Goal: Answer question/provide support: Ask a question

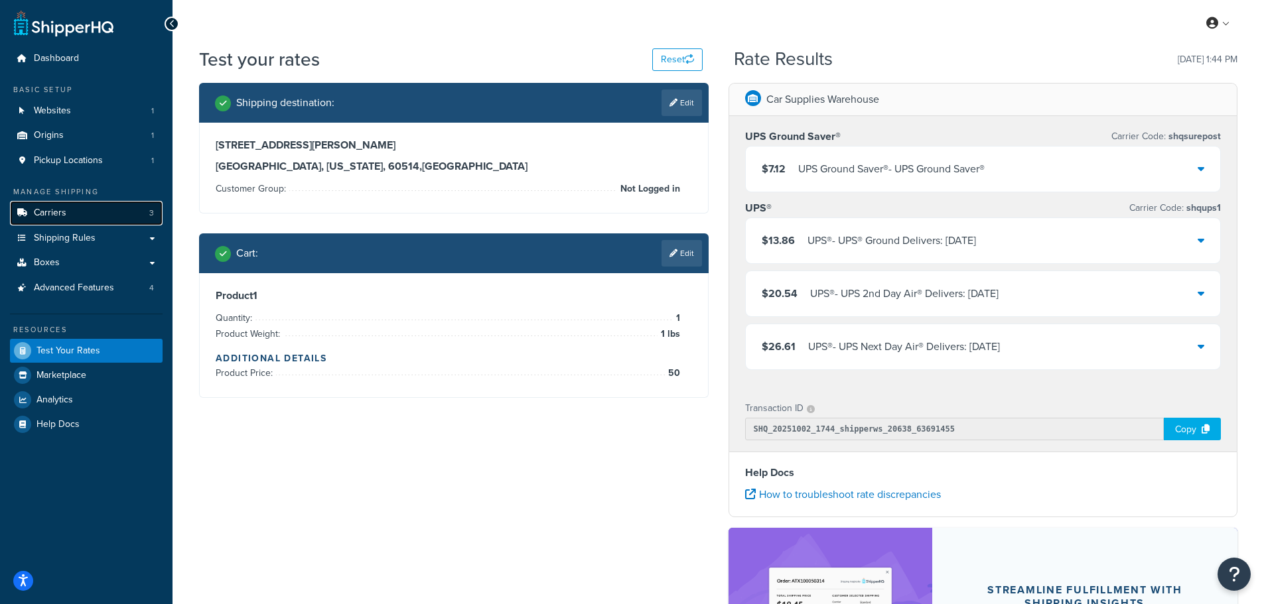
click at [82, 213] on link "Carriers 3" at bounding box center [86, 213] width 153 height 25
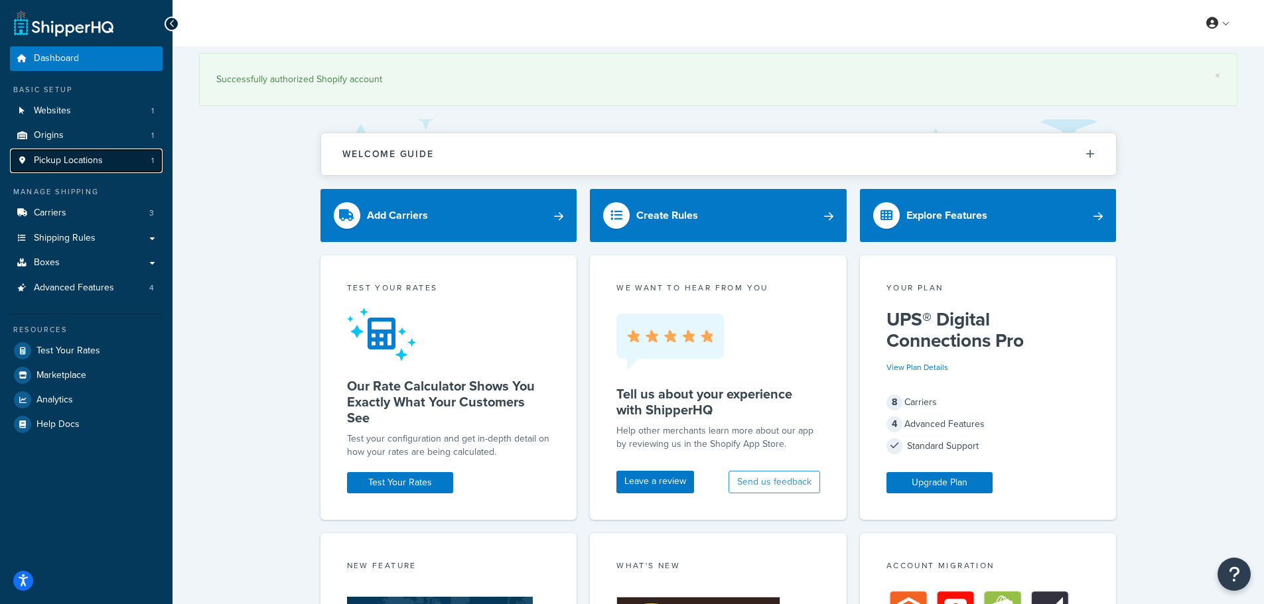
click at [84, 158] on span "Pickup Locations" at bounding box center [68, 160] width 69 height 11
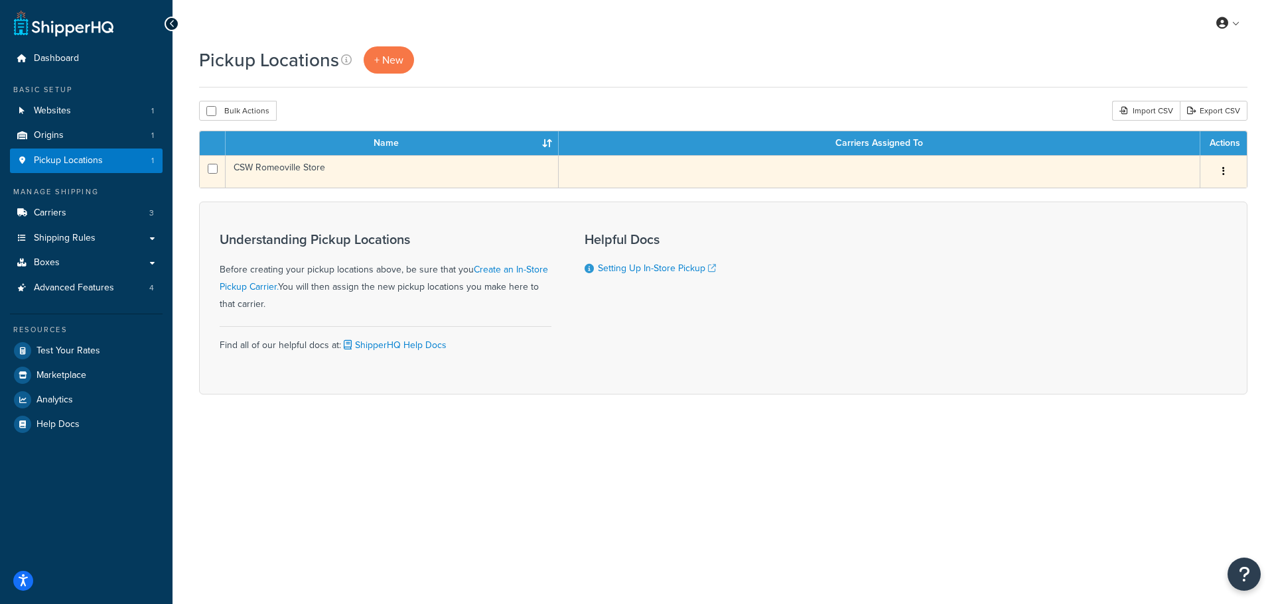
click at [1226, 172] on button "button" at bounding box center [1223, 171] width 19 height 21
click at [1188, 196] on link "Edit" at bounding box center [1179, 196] width 105 height 27
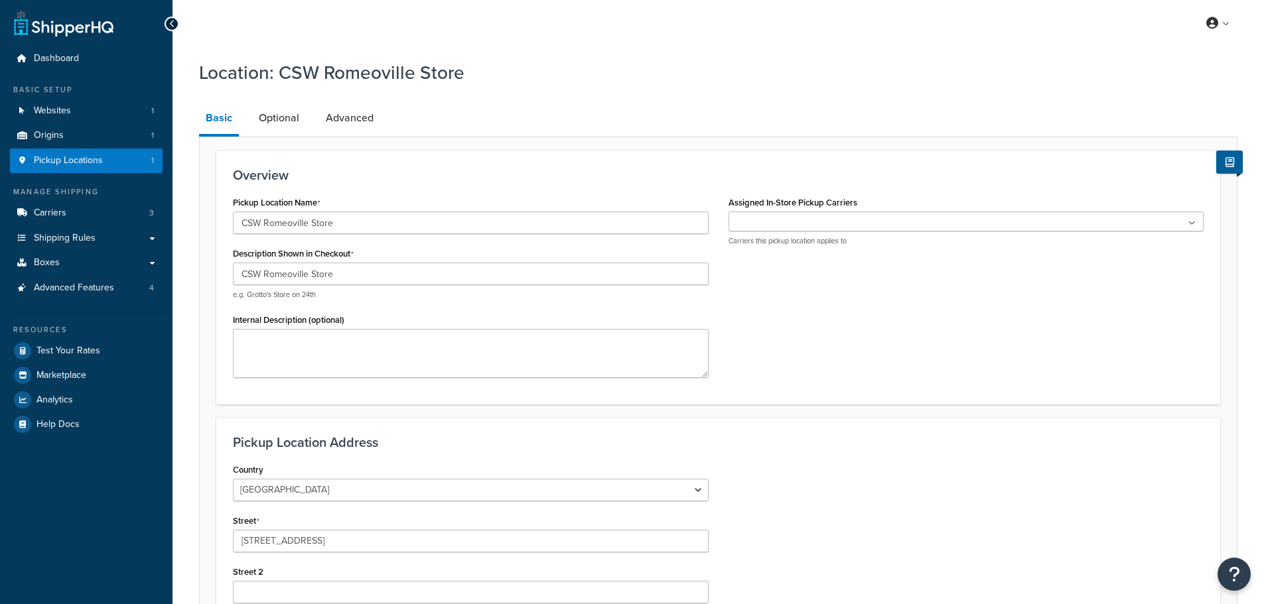
select select "13"
click at [767, 224] on ul at bounding box center [966, 222] width 476 height 20
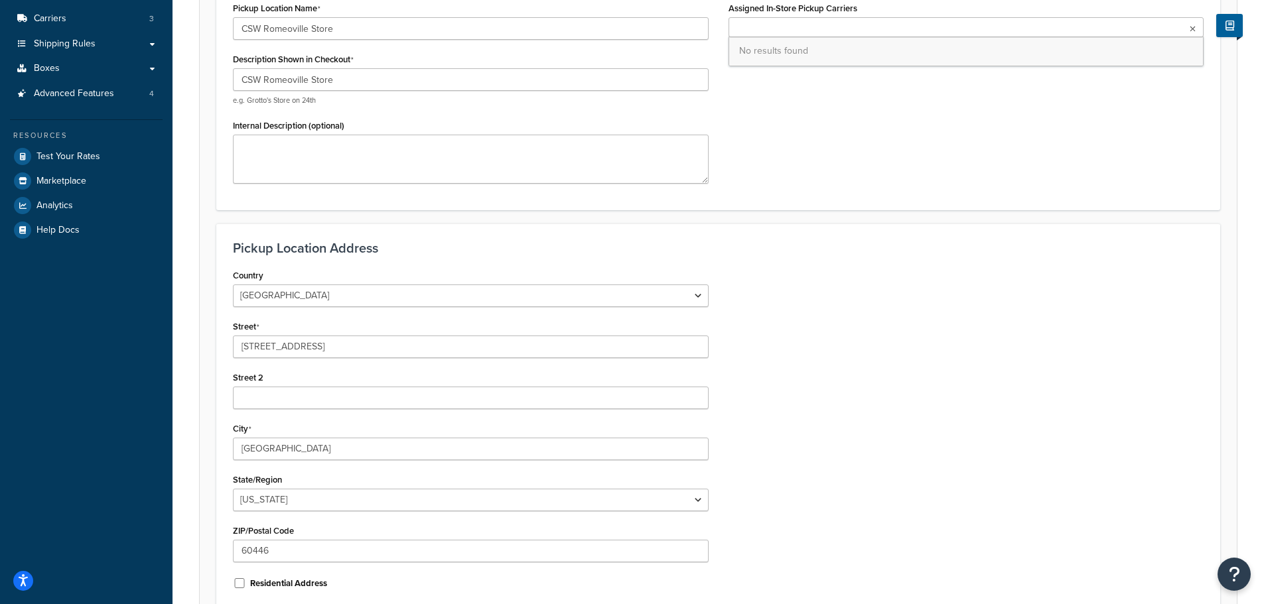
scroll to position [199, 0]
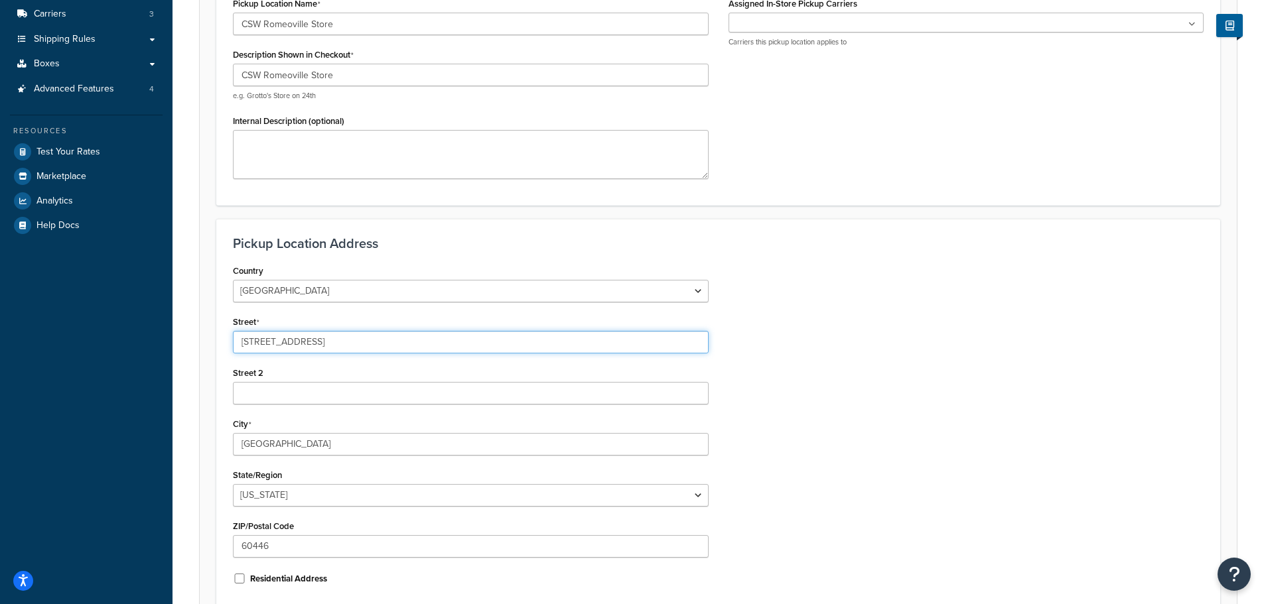
click at [261, 338] on input "1229 Naperville Drive" at bounding box center [471, 342] width 476 height 23
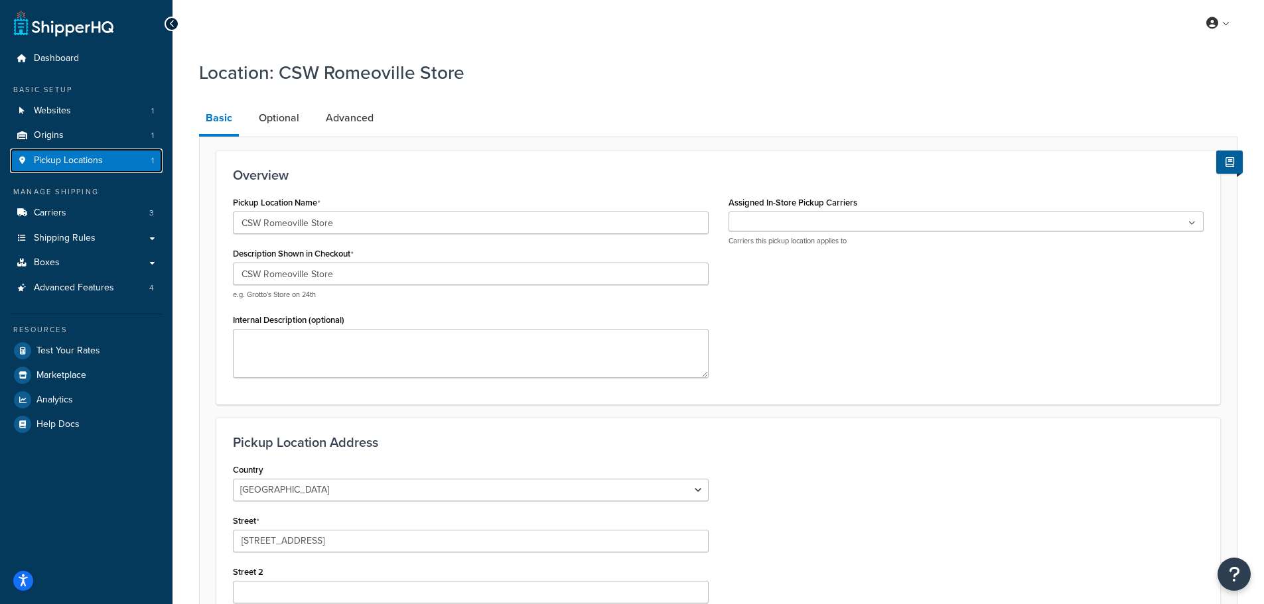
click at [57, 155] on span "Pickup Locations" at bounding box center [68, 160] width 69 height 11
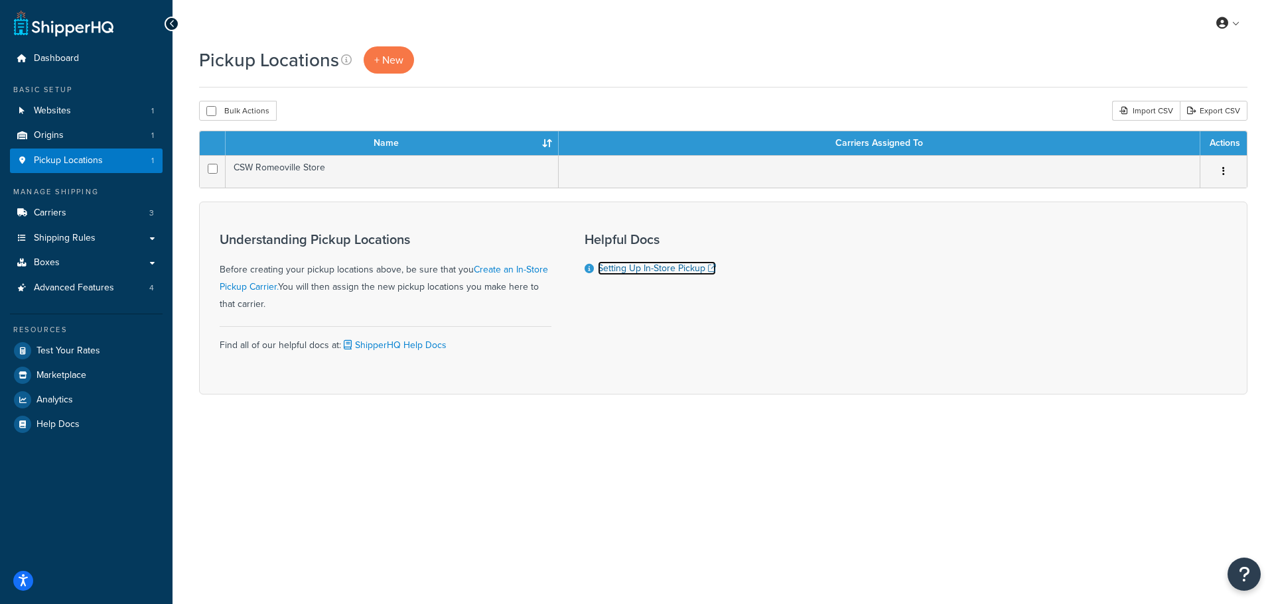
click at [651, 270] on link "Setting Up In-Store Pickup" at bounding box center [657, 268] width 118 height 14
click at [52, 137] on span "Origins" at bounding box center [49, 135] width 30 height 11
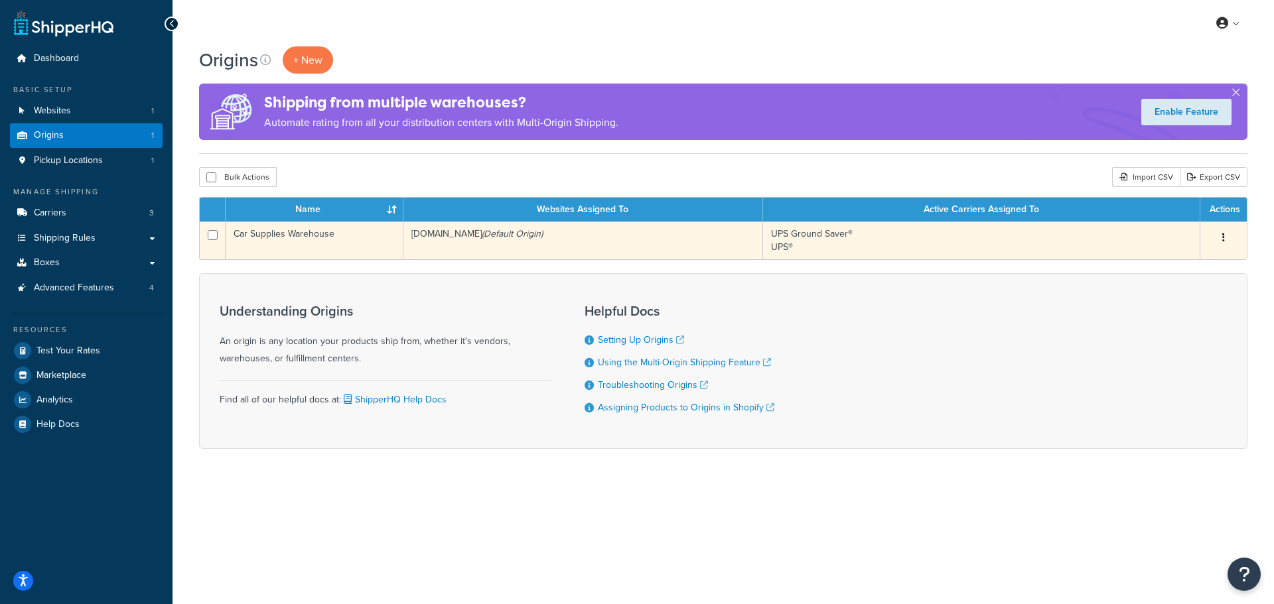
click at [1223, 236] on icon "button" at bounding box center [1223, 237] width 3 height 9
click at [1154, 259] on link "Edit" at bounding box center [1179, 262] width 105 height 27
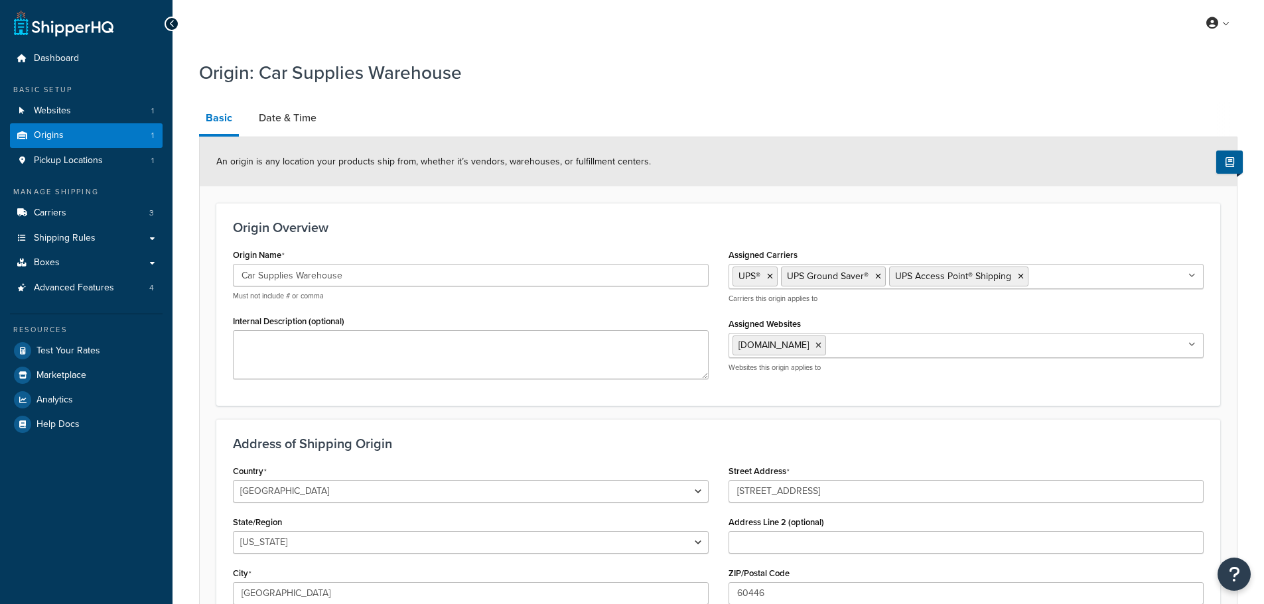
select select "13"
click at [1102, 274] on ul "UPS® UPS Ground Saver® UPS Access Point® Shipping" at bounding box center [966, 276] width 476 height 25
click at [926, 237] on div "Origin Overview Origin Name Car Supplies Warehouse Must not include # or comma …" at bounding box center [718, 304] width 1004 height 202
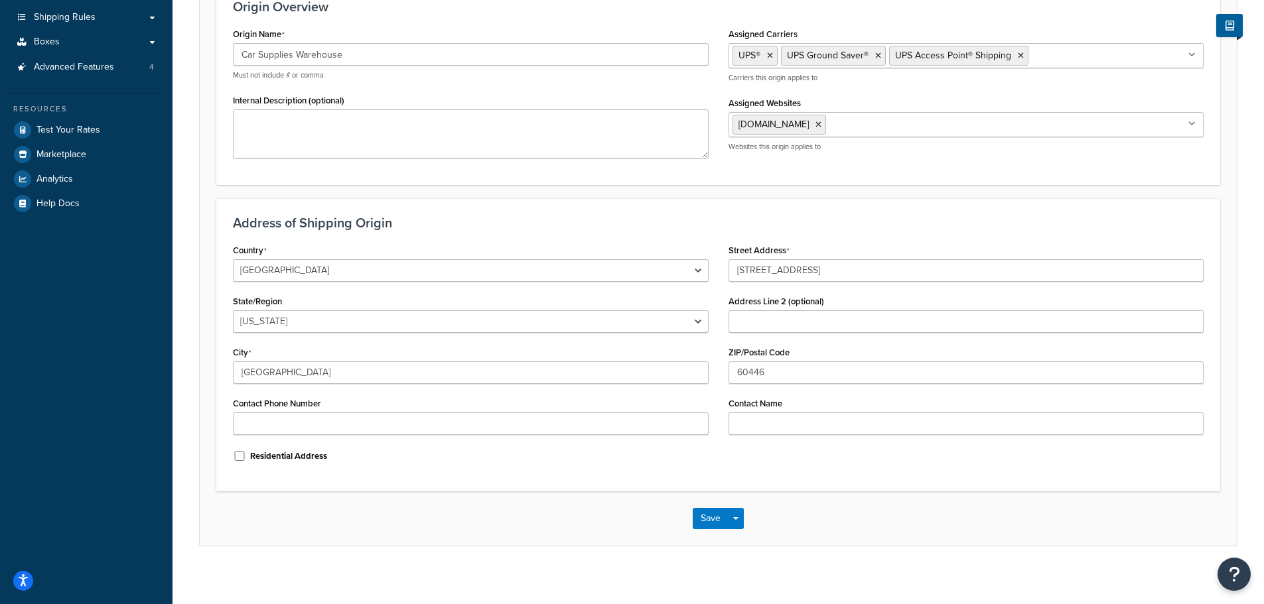
scroll to position [230, 0]
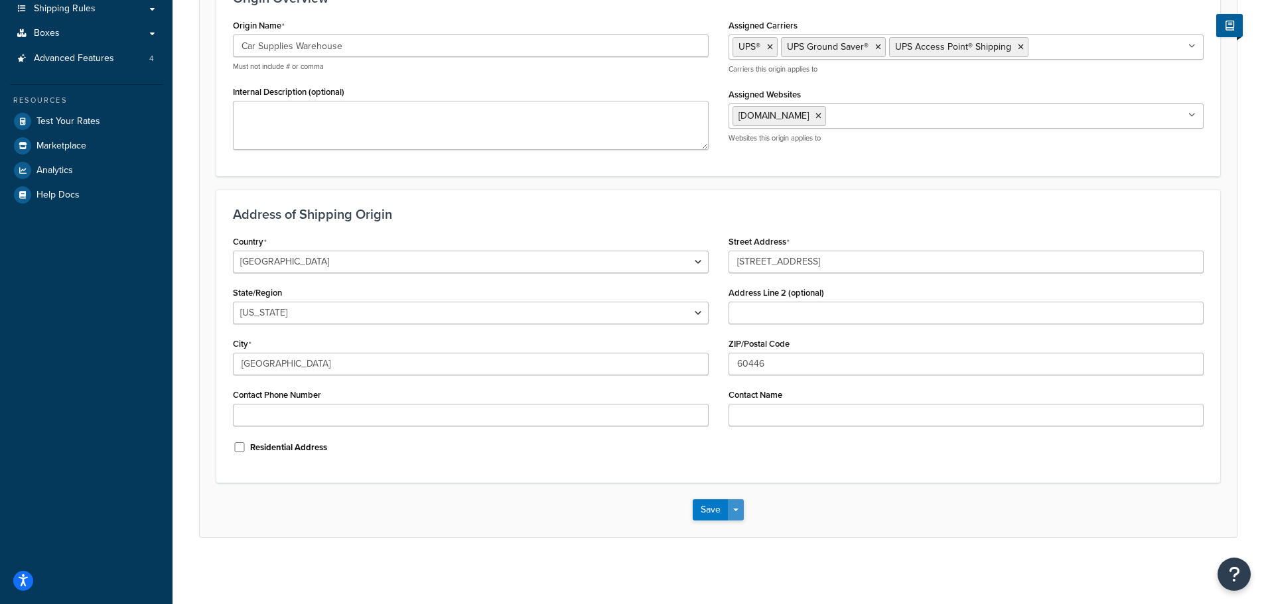
click at [740, 507] on button "Save Dropdown" at bounding box center [736, 510] width 16 height 21
click at [914, 505] on div "Save Save Dropdown Save and Edit Save and Duplicate Save and Create New" at bounding box center [718, 510] width 1037 height 54
click at [898, 498] on div "Save Save Dropdown Save and Edit Save and Duplicate Save and Create New" at bounding box center [718, 510] width 1037 height 54
click at [849, 489] on div "Save Save Dropdown Save and Edit Save and Duplicate Save and Create New" at bounding box center [718, 510] width 1037 height 54
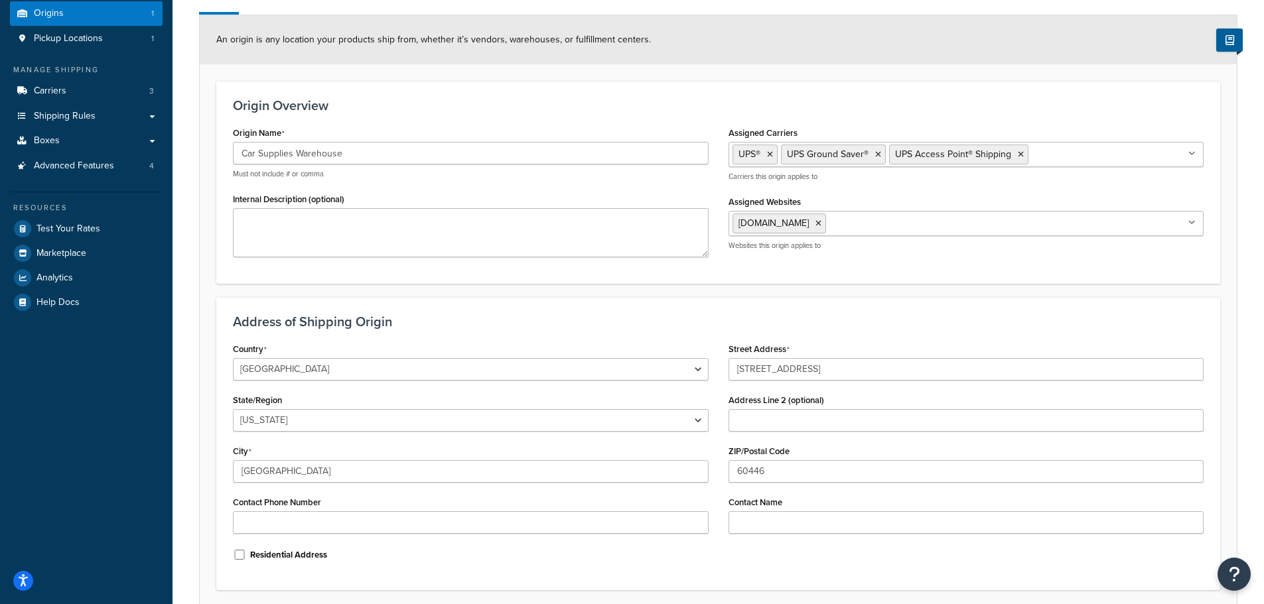
scroll to position [0, 0]
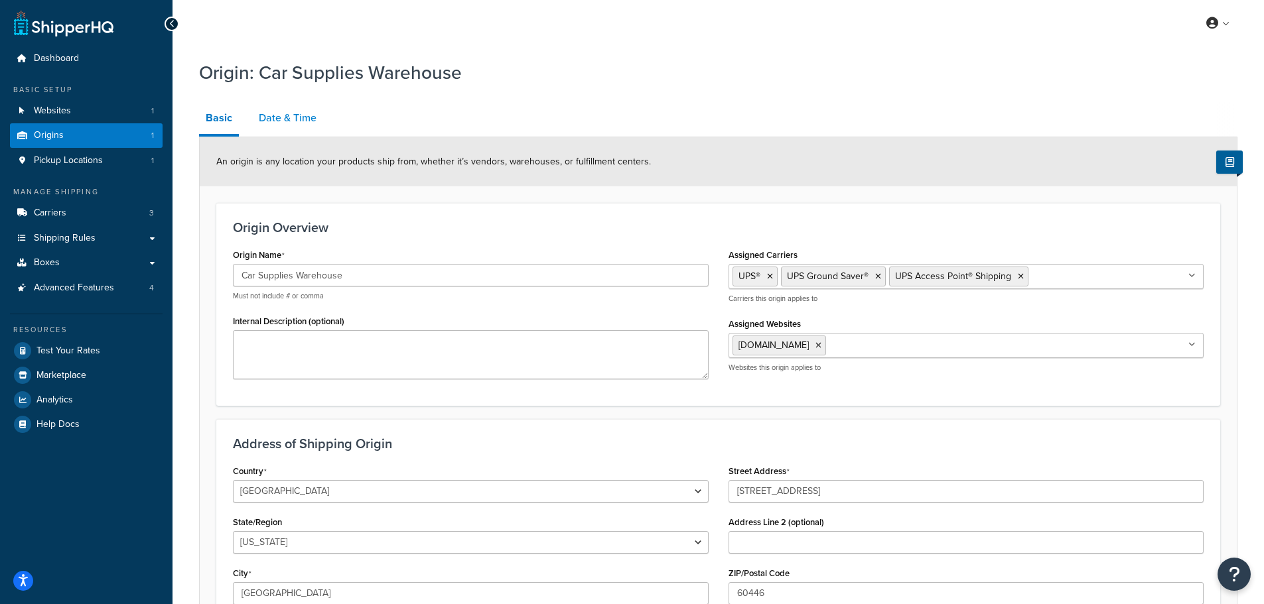
click at [283, 113] on link "Date & Time" at bounding box center [287, 118] width 71 height 32
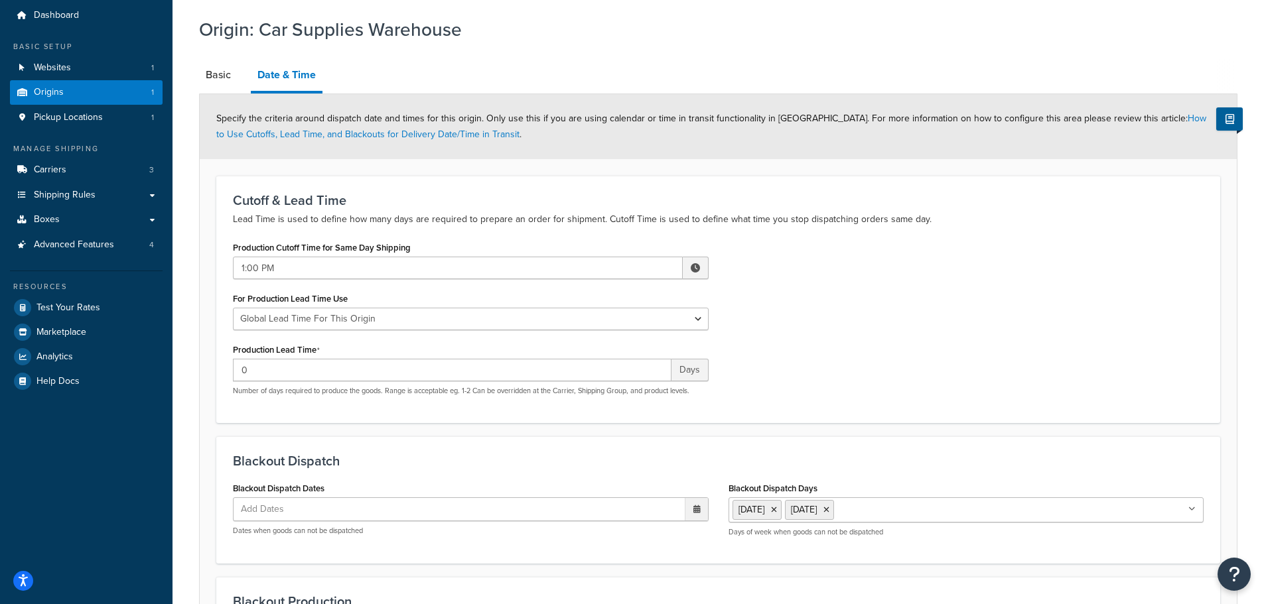
scroll to position [66, 0]
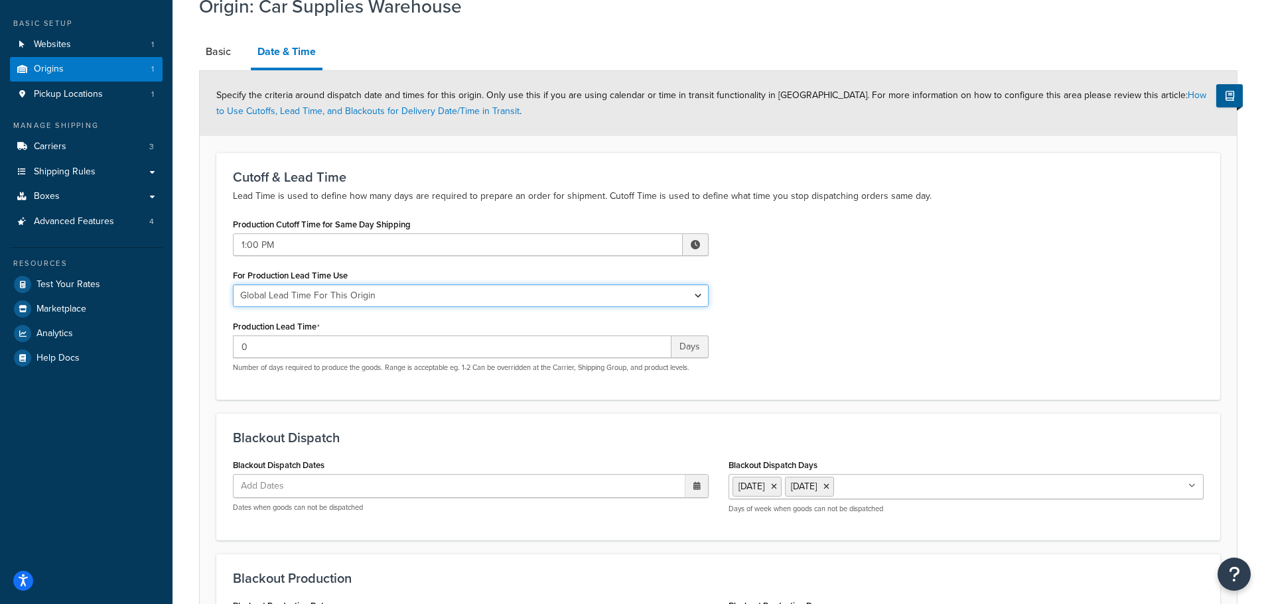
click at [513, 294] on select "Global Lead Time For This Origin Lead Time For Per Shipping Method Type" at bounding box center [471, 296] width 476 height 23
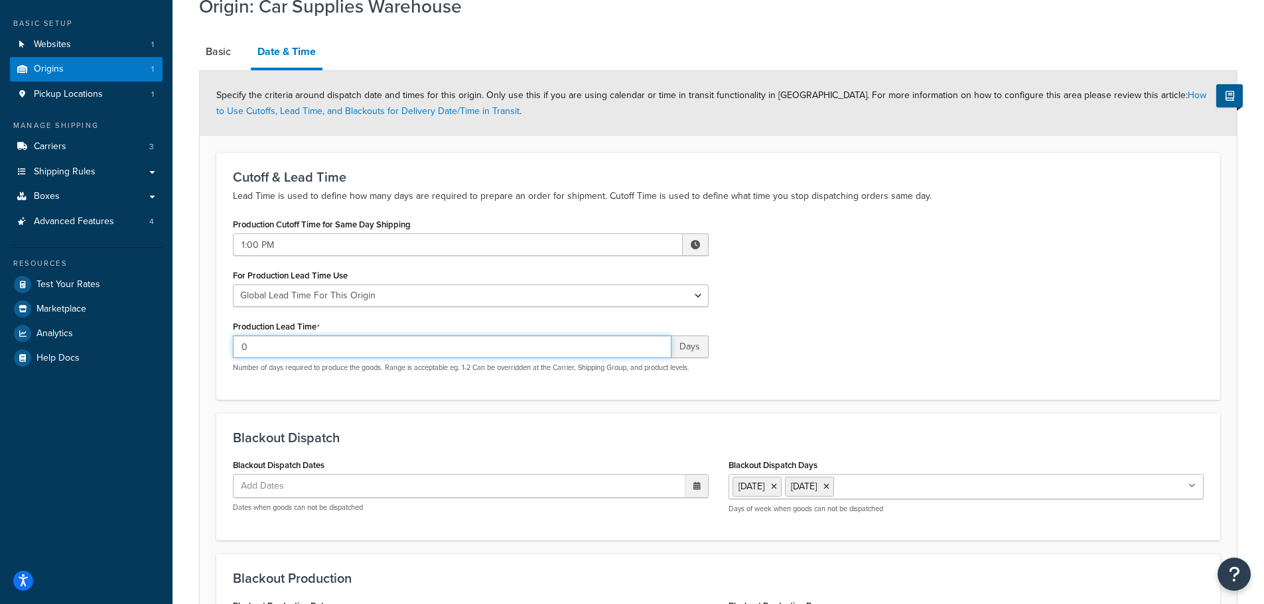
click at [385, 342] on input "0" at bounding box center [452, 347] width 439 height 23
type input "1"
click at [867, 302] on div "Production Cutoff Time for Same Day Shipping 1:00 PM ▲ 1 ▼ : ▲ 00 ▼ ▲ PM ▼ For …" at bounding box center [718, 299] width 991 height 168
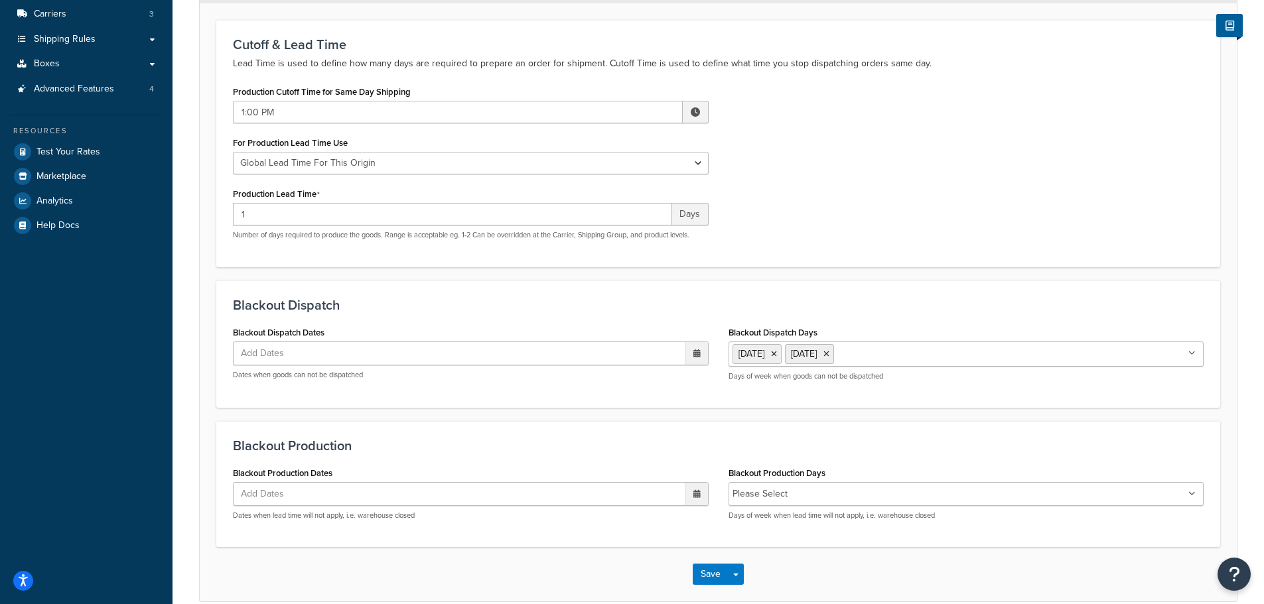
scroll to position [263, 0]
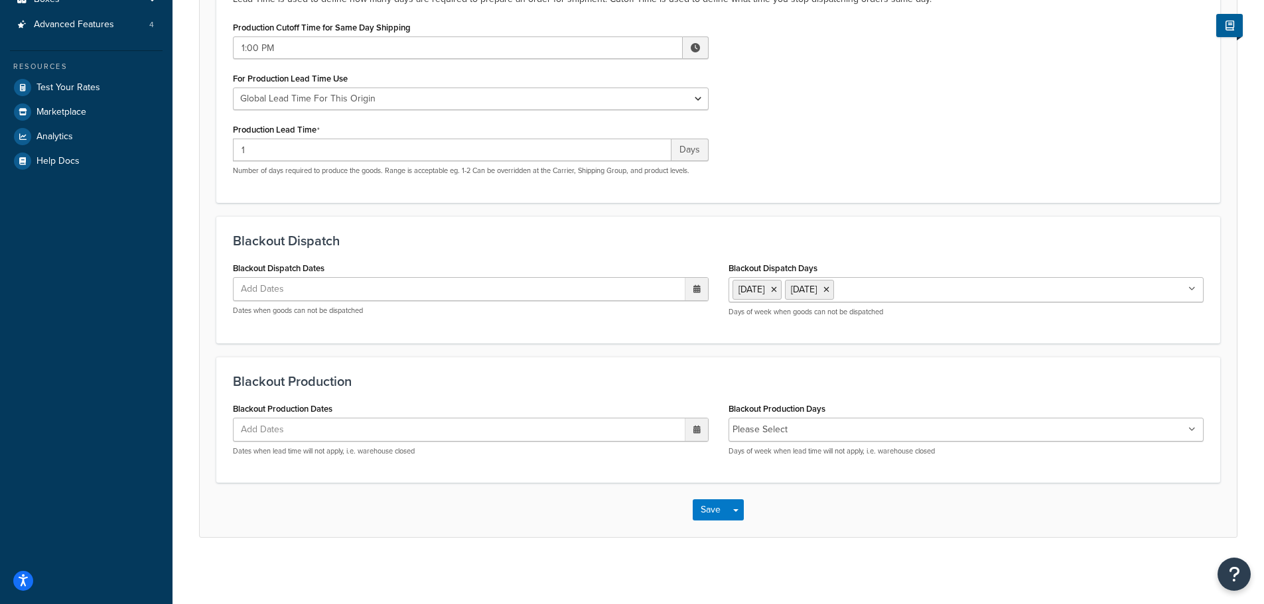
click at [876, 295] on input "Blackout Dispatch Days" at bounding box center [895, 289] width 117 height 15
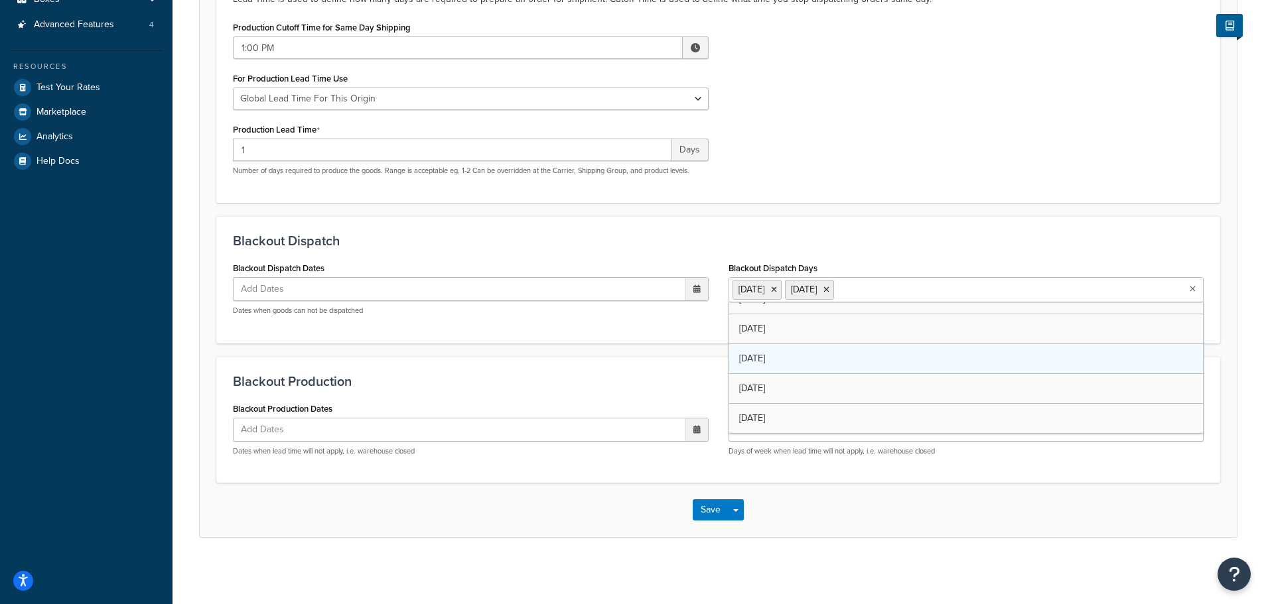
scroll to position [0, 0]
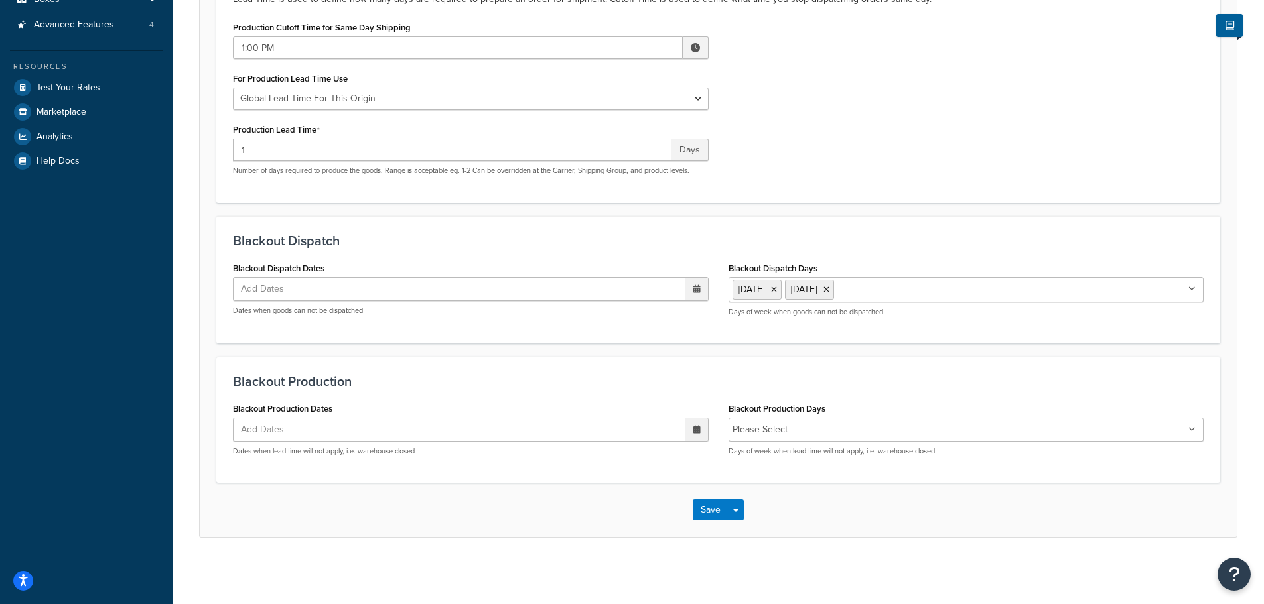
click at [876, 200] on div "Cutoff & Lead Time Lead Time is used to define how many days are required to pr…" at bounding box center [718, 79] width 1004 height 247
click at [837, 431] on input "Blackout Production Days" at bounding box center [850, 430] width 117 height 15
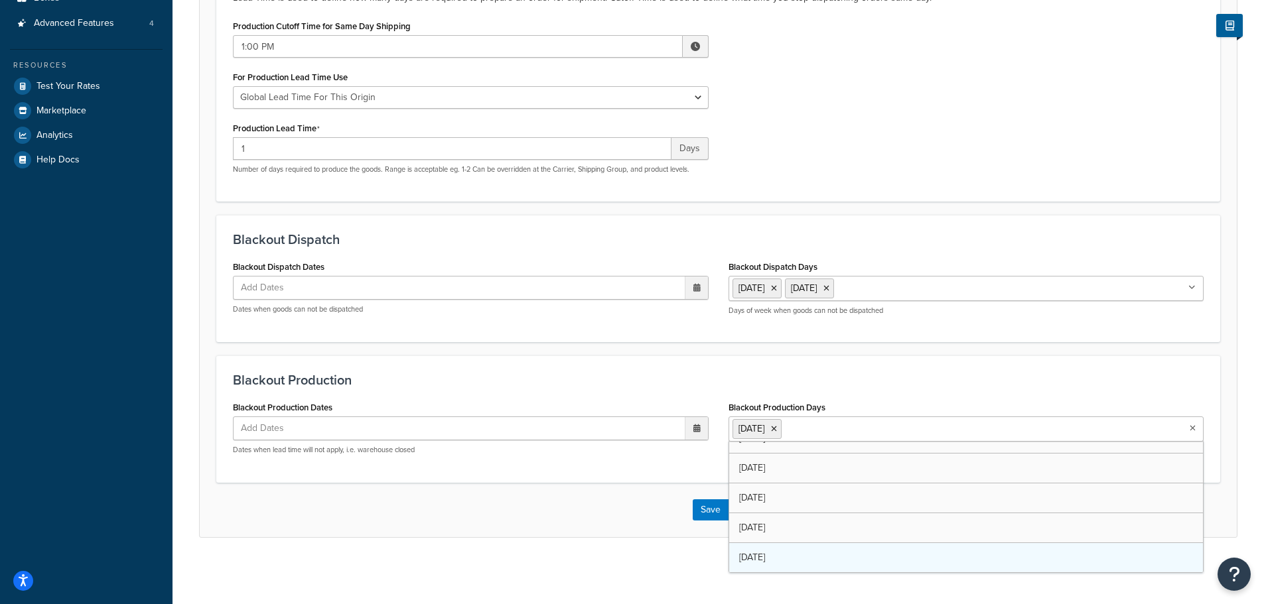
scroll to position [17, 0]
click at [618, 532] on div "Save Save Dropdown Save and Edit Save and Duplicate Save and Create New" at bounding box center [718, 510] width 1037 height 54
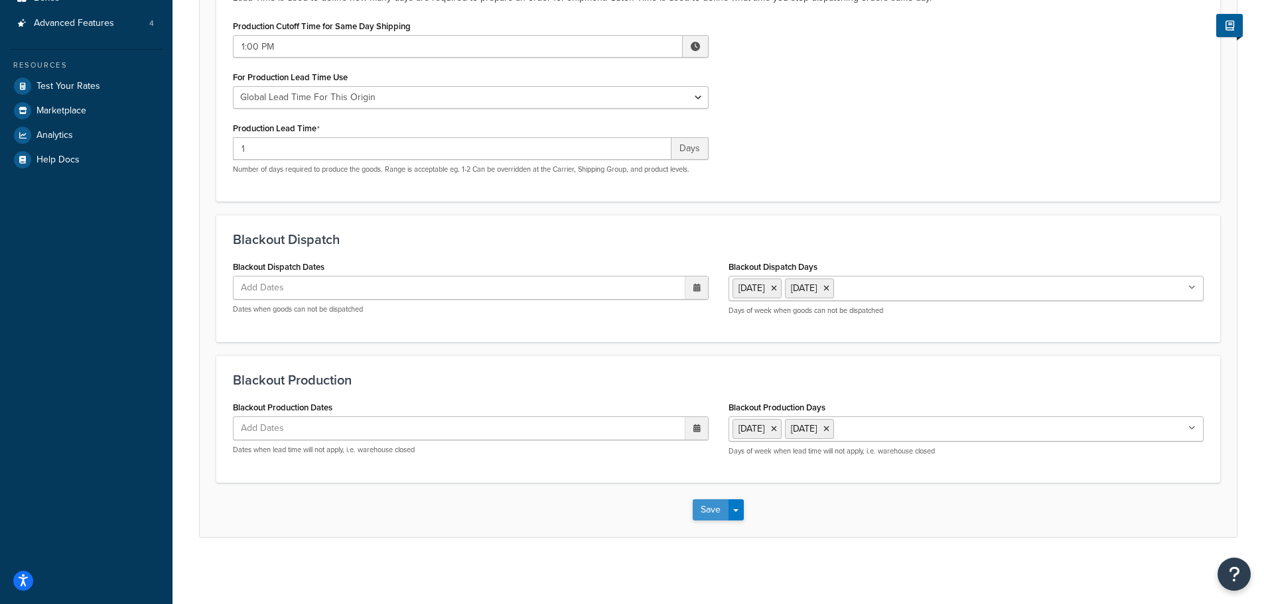
click at [711, 512] on button "Save" at bounding box center [711, 510] width 36 height 21
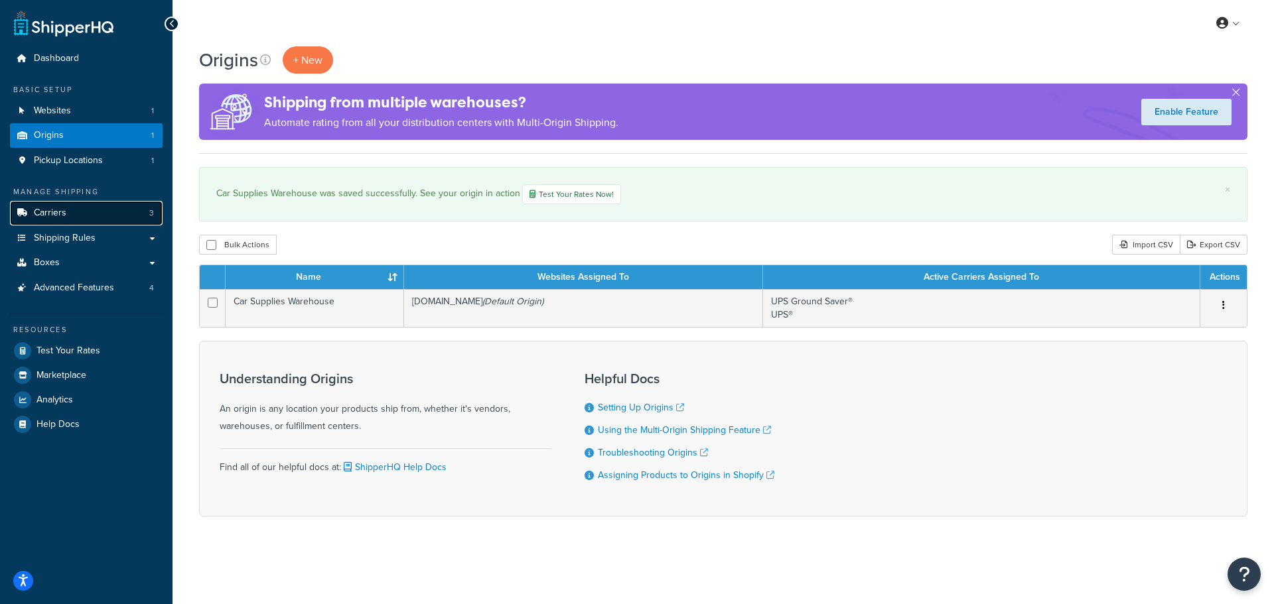
click at [68, 210] on link "Carriers 3" at bounding box center [86, 213] width 153 height 25
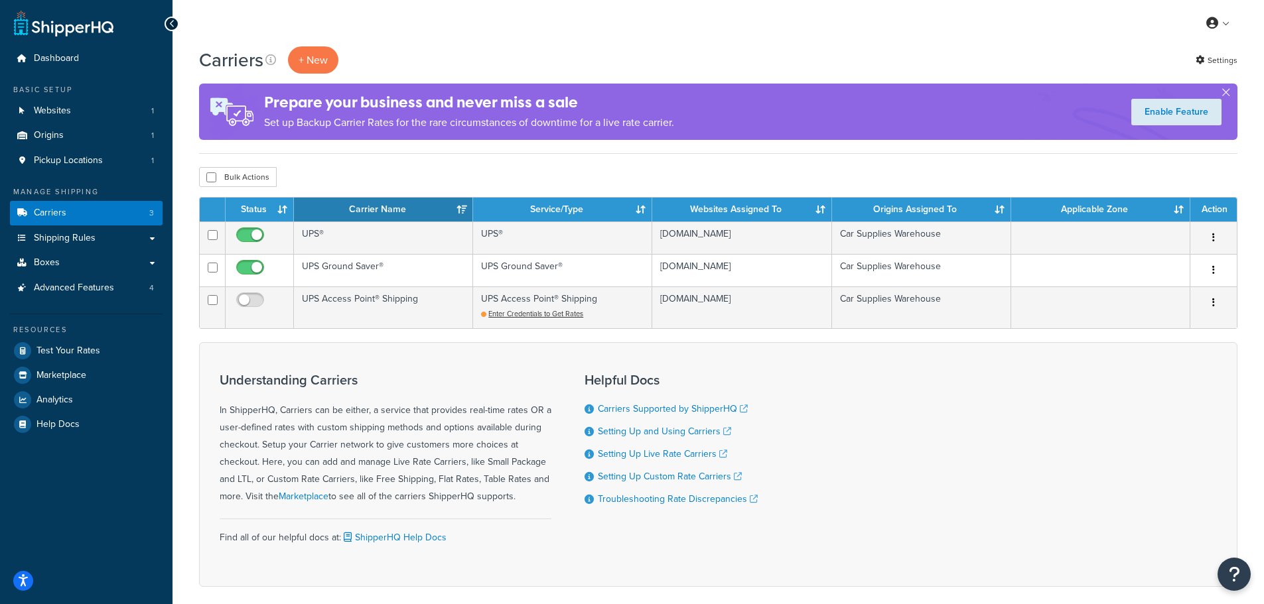
click at [773, 373] on div "Understanding Carriers In ShipperHQ, Carriers can be either, a service that pro…" at bounding box center [718, 464] width 1038 height 245
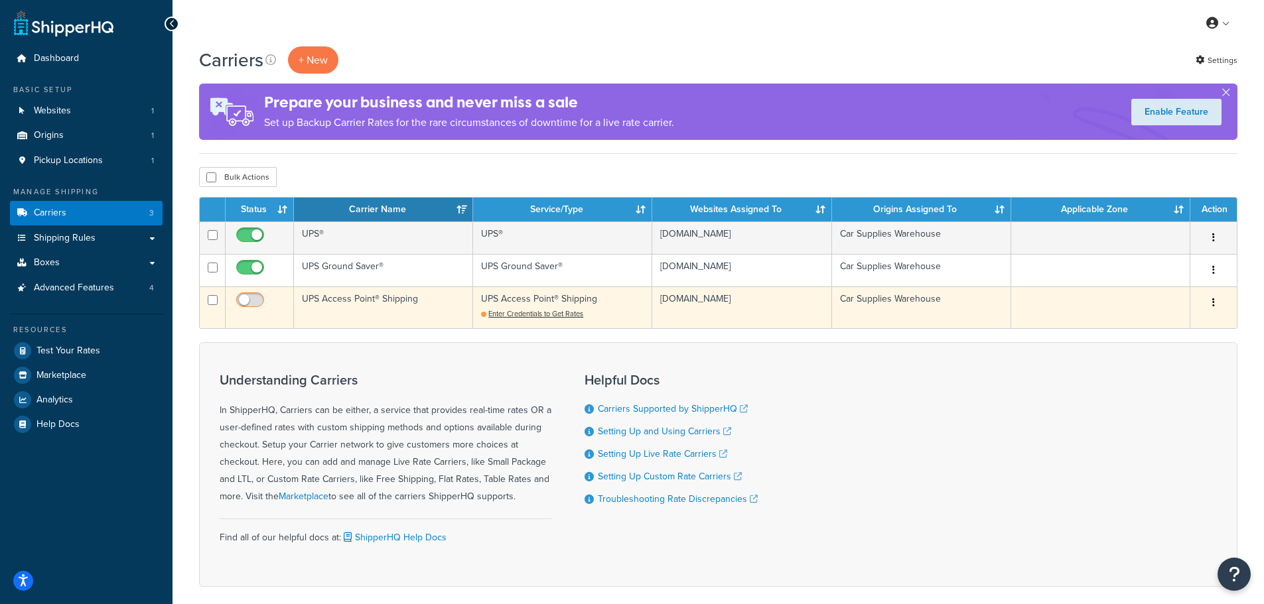
click at [247, 297] on input "checkbox" at bounding box center [252, 303] width 36 height 17
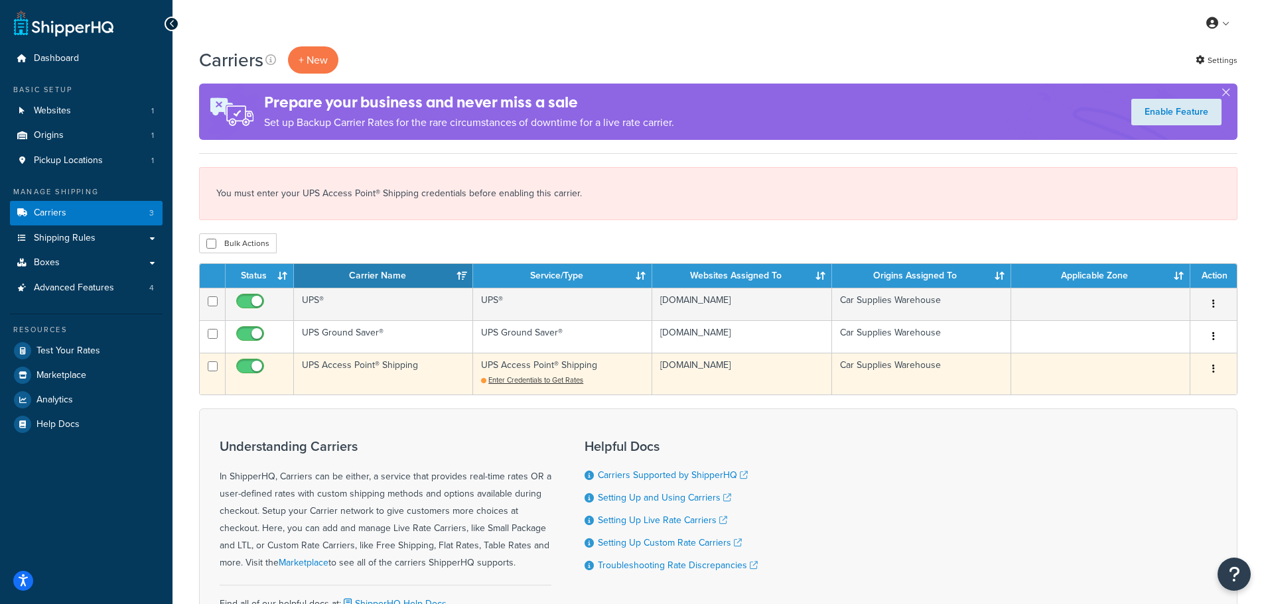
checkbox input "false"
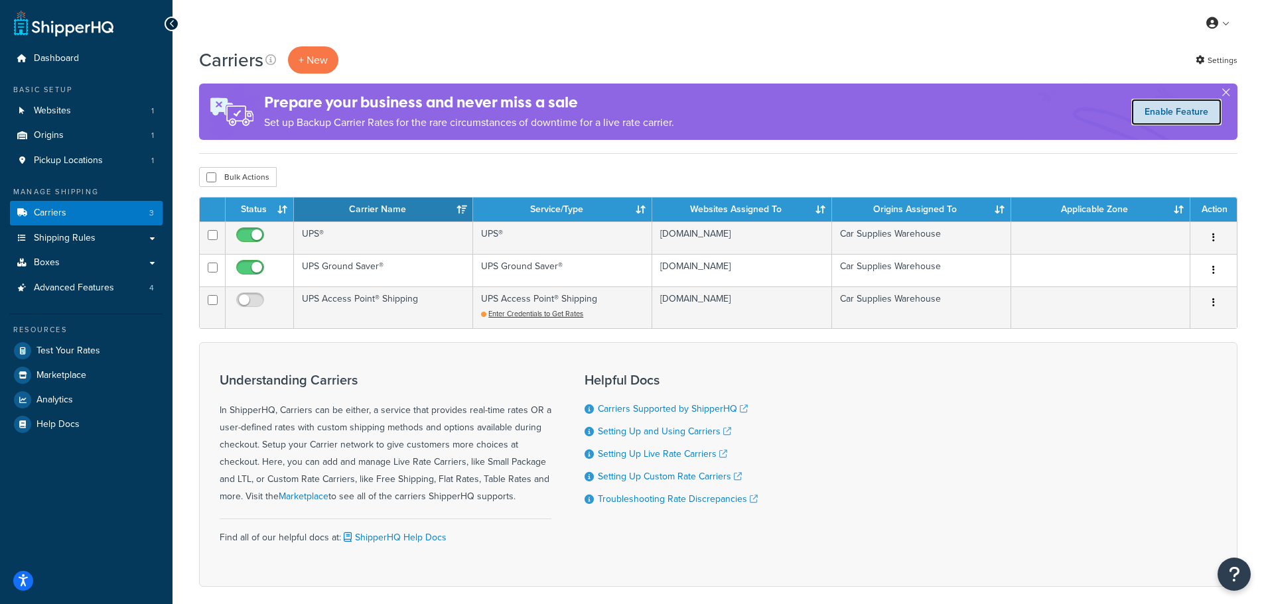
click at [1161, 109] on link "Enable Feature" at bounding box center [1176, 112] width 90 height 27
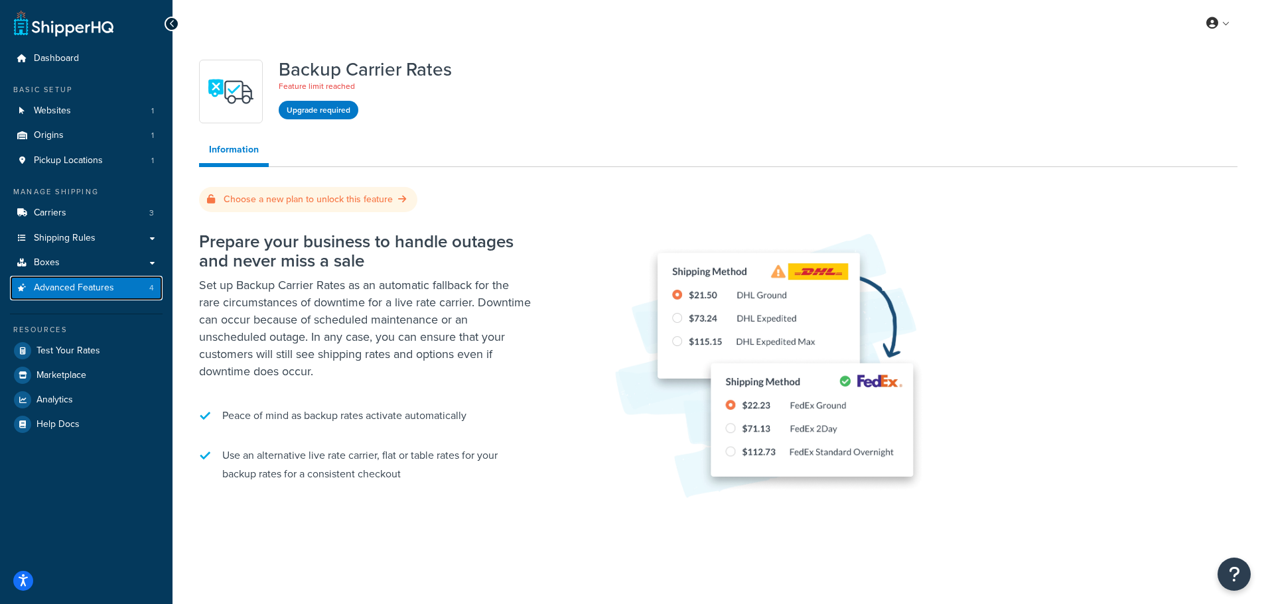
click at [84, 285] on span "Advanced Features" at bounding box center [74, 288] width 80 height 11
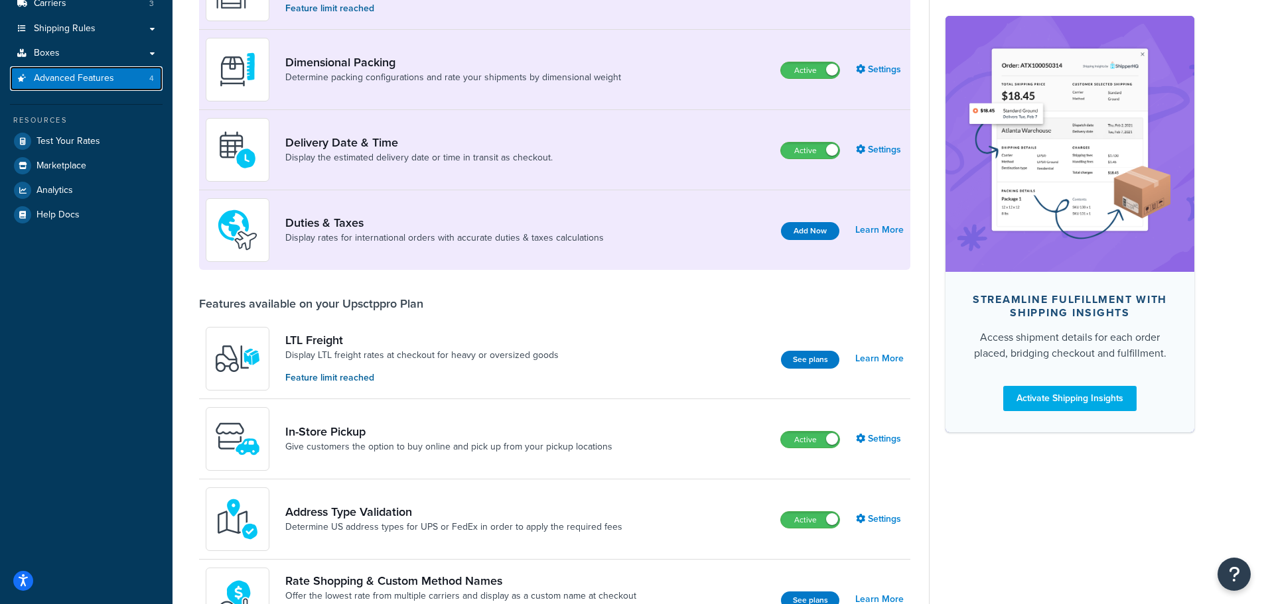
scroll to position [133, 0]
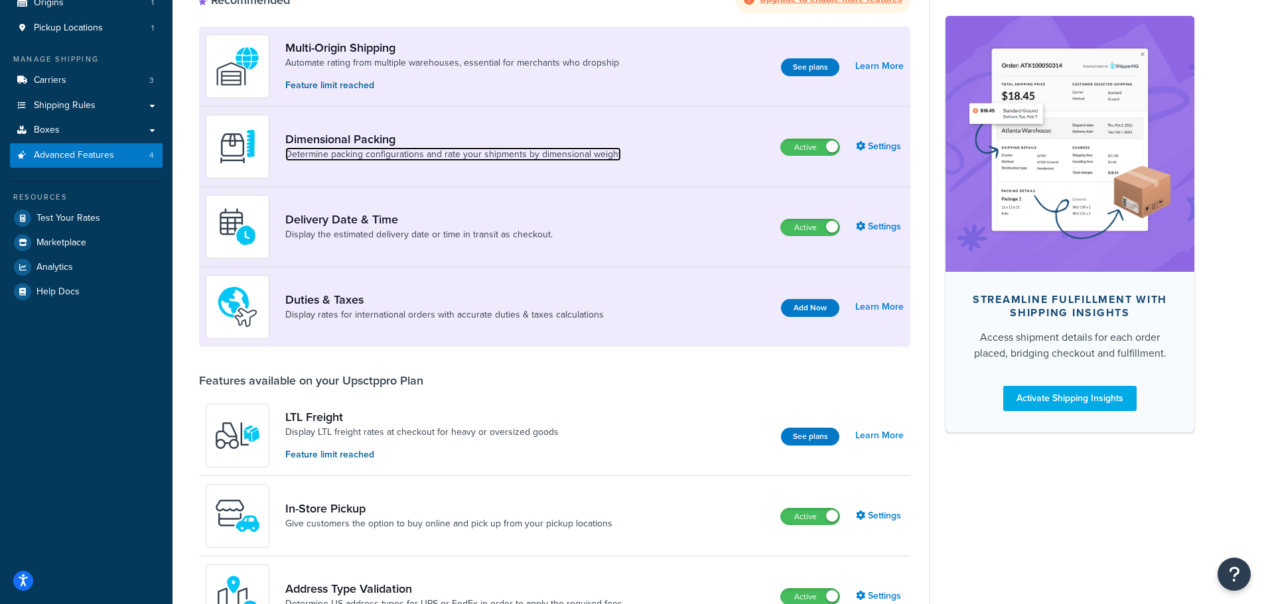
click at [364, 149] on link "Determine packing configurations and rate your shipments by dimensional weight" at bounding box center [453, 154] width 336 height 13
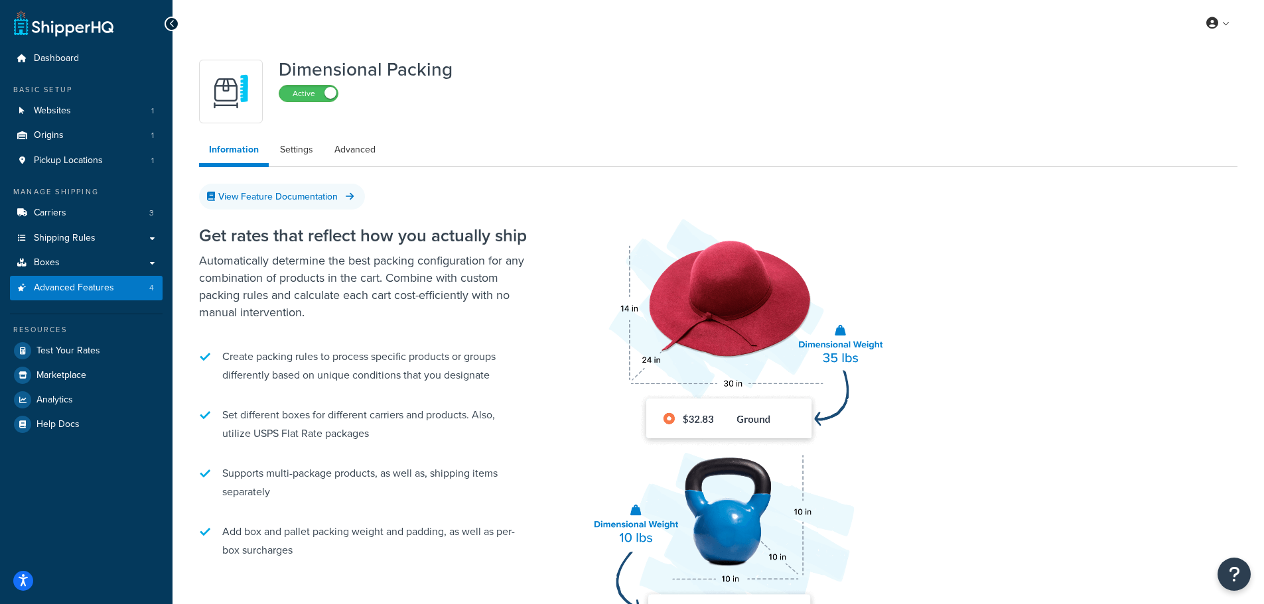
scroll to position [66, 0]
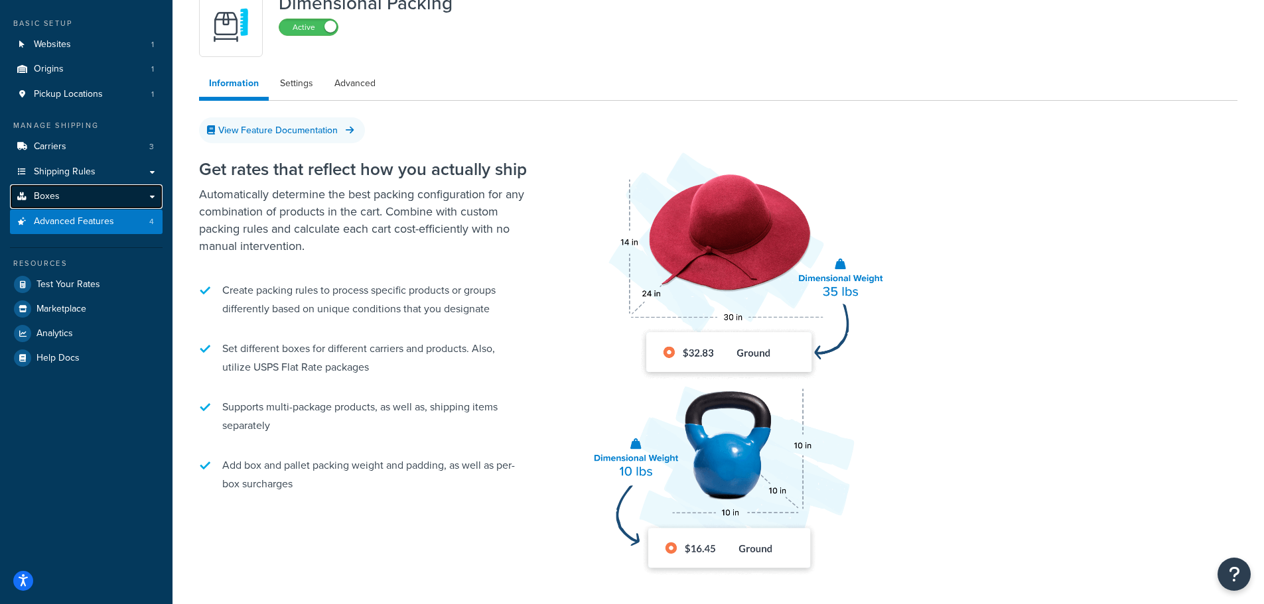
click at [114, 200] on link "Boxes" at bounding box center [86, 196] width 153 height 25
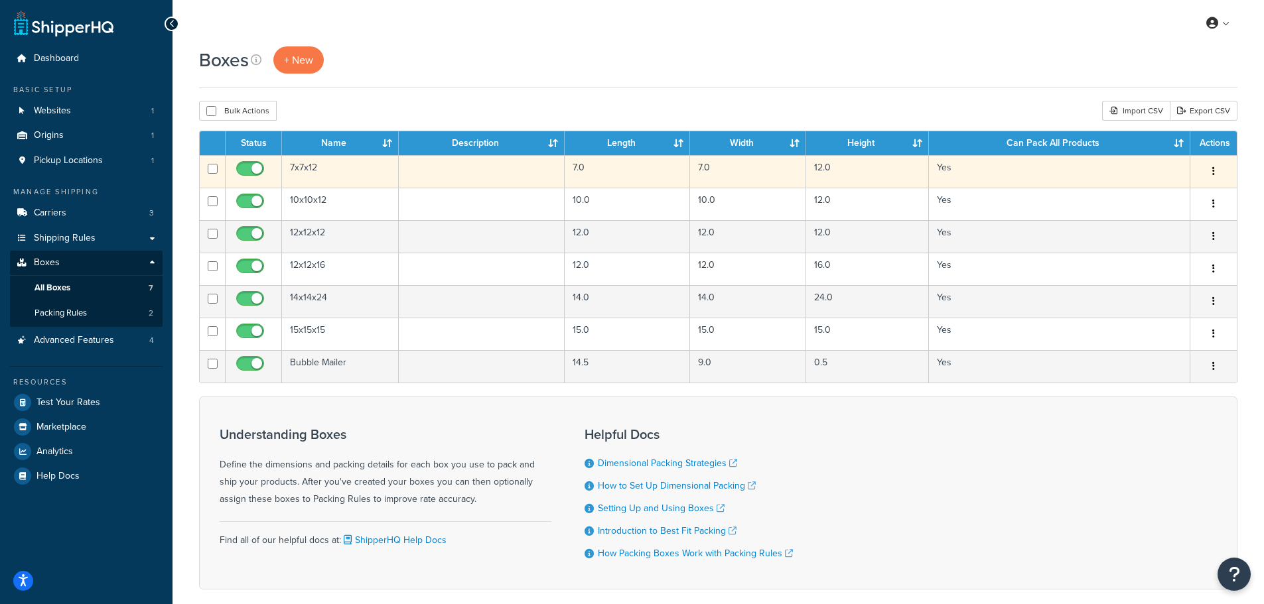
click at [1215, 174] on button "button" at bounding box center [1213, 171] width 19 height 21
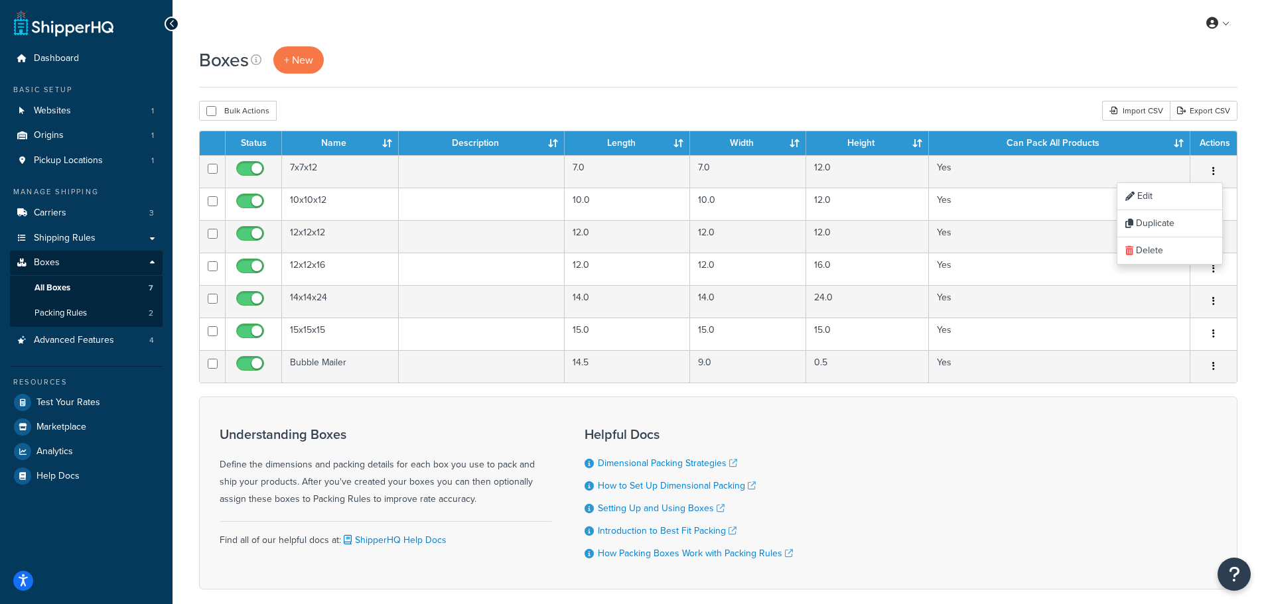
click at [839, 101] on div "Bulk Actions Duplicate Delete Import CSV Export CSV" at bounding box center [718, 111] width 1038 height 20
click at [86, 312] on span "Packing Rules" at bounding box center [60, 313] width 52 height 11
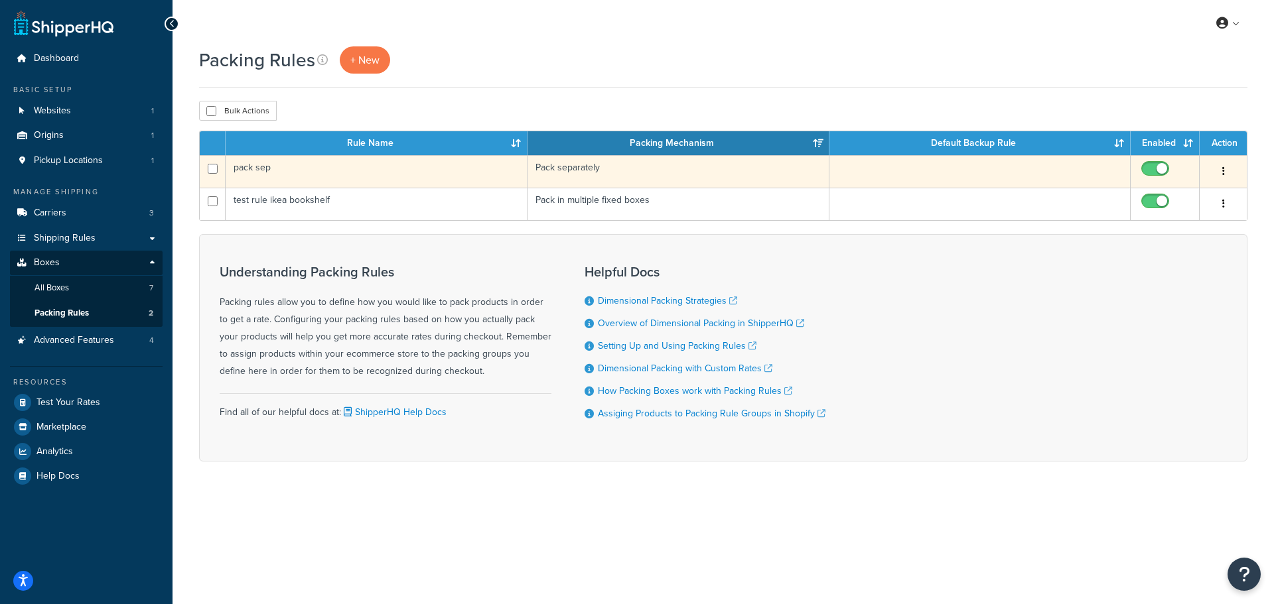
click at [1221, 172] on button "button" at bounding box center [1223, 171] width 19 height 21
click at [1179, 196] on link "Edit" at bounding box center [1169, 197] width 105 height 27
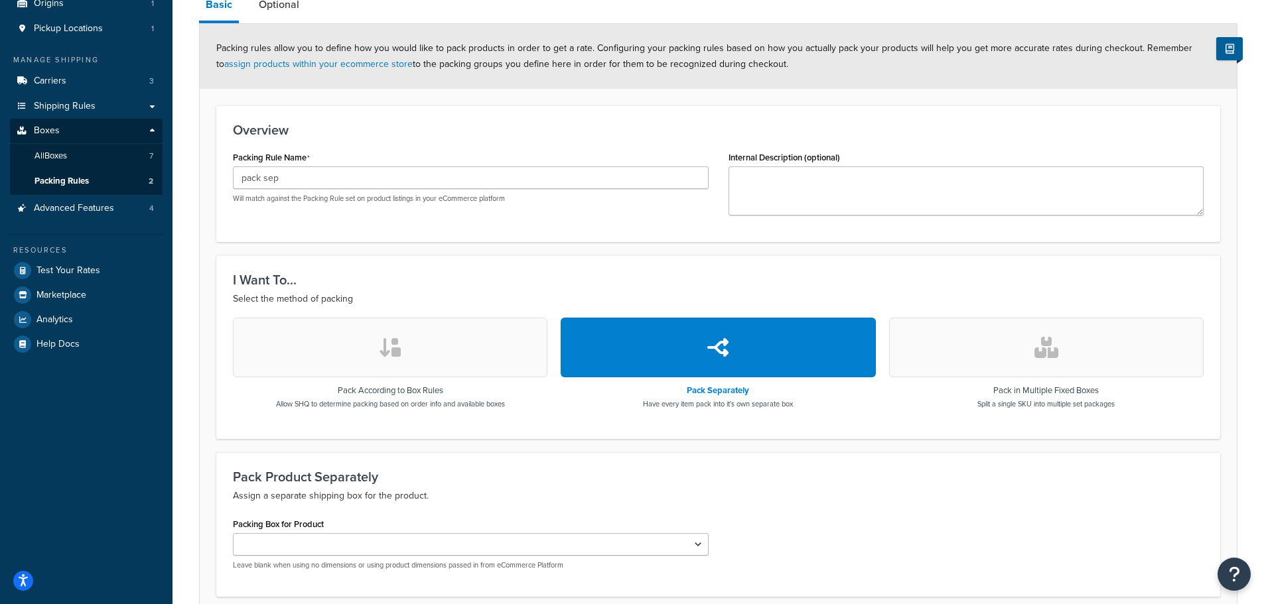
scroll to position [133, 0]
click at [417, 362] on button "button" at bounding box center [390, 347] width 314 height 60
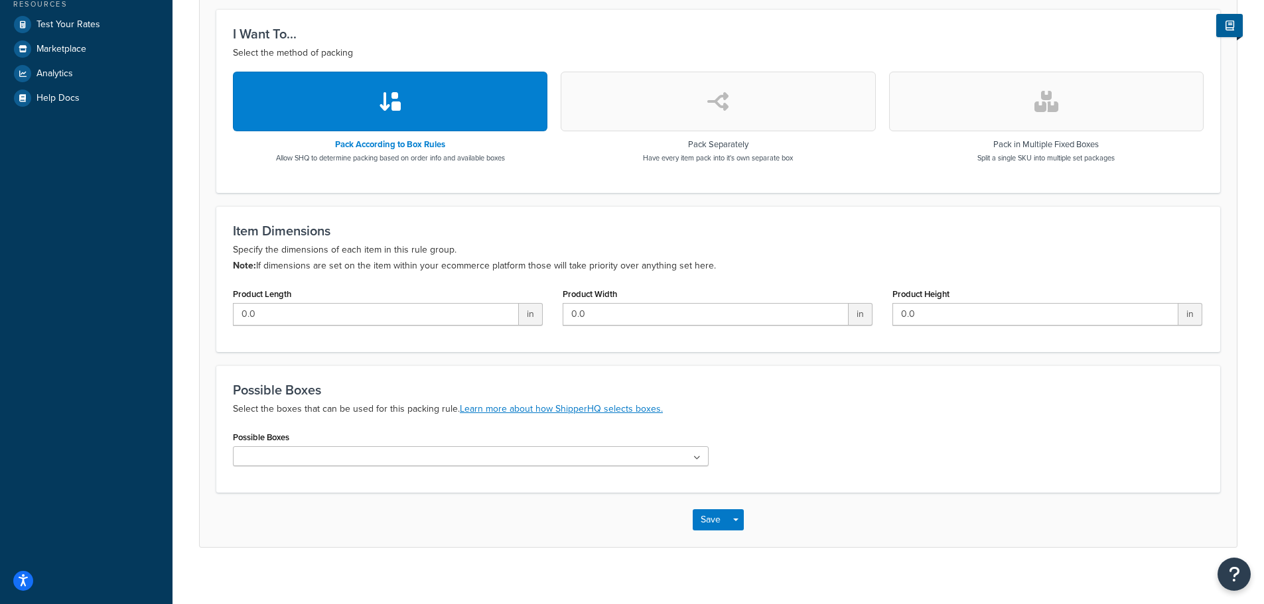
scroll to position [388, 0]
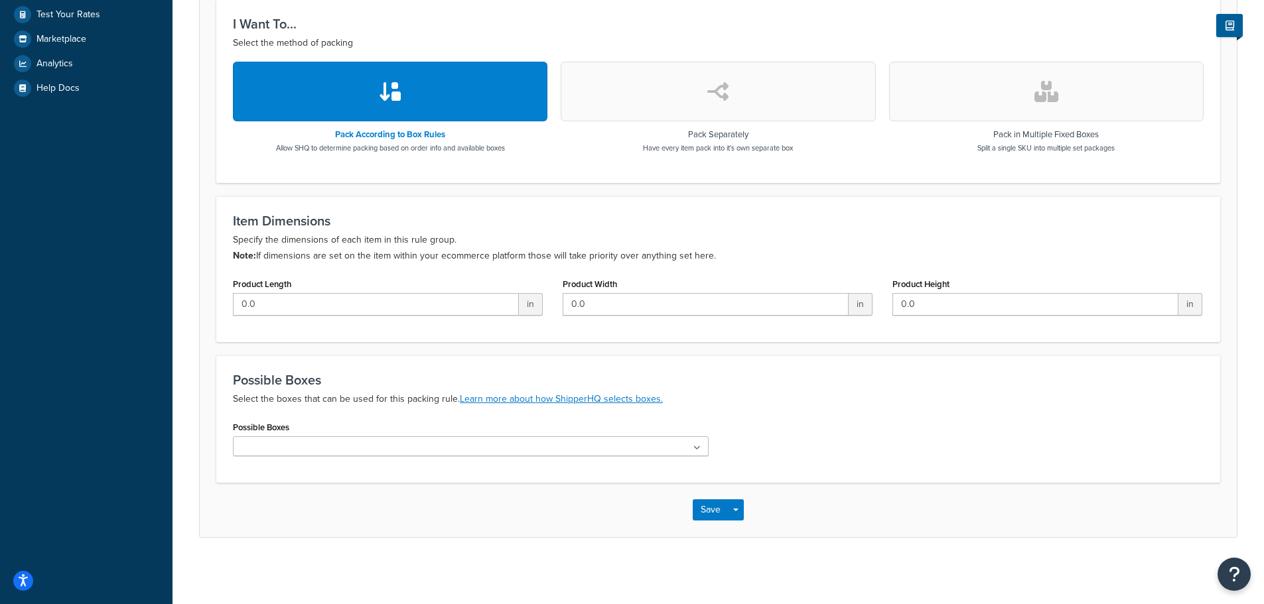
click at [634, 445] on ul at bounding box center [471, 447] width 476 height 20
click at [633, 445] on ul at bounding box center [471, 447] width 476 height 20
click at [714, 400] on p "Select the boxes that can be used for this packing rule. Learn more about how S…" at bounding box center [718, 399] width 971 height 16
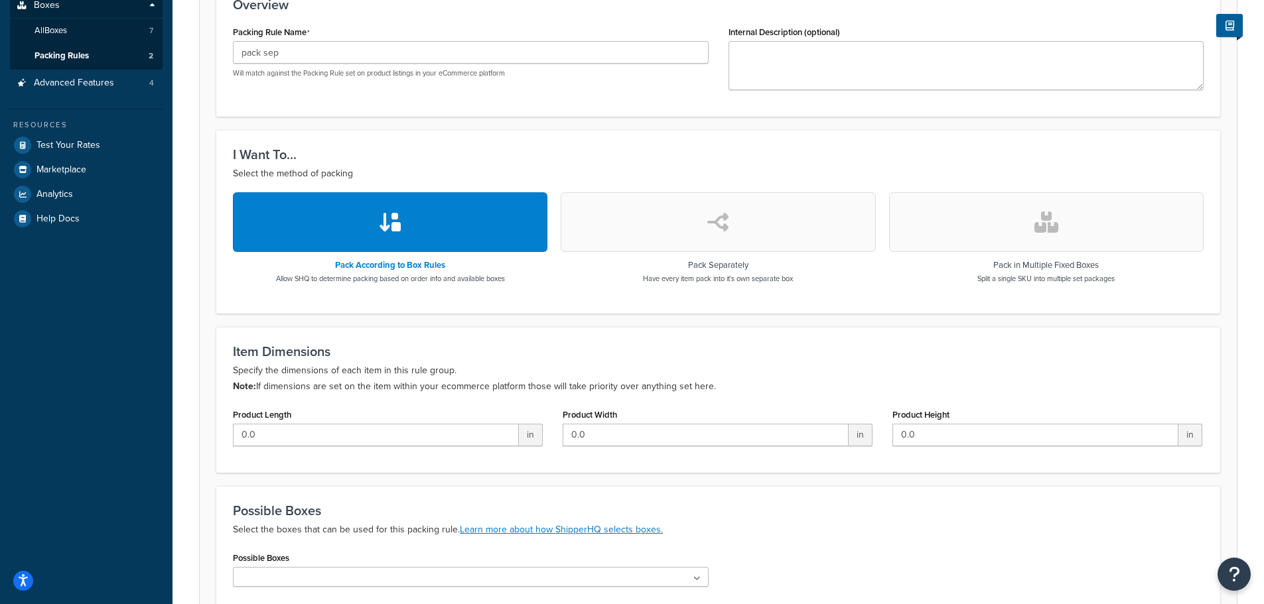
scroll to position [0, 0]
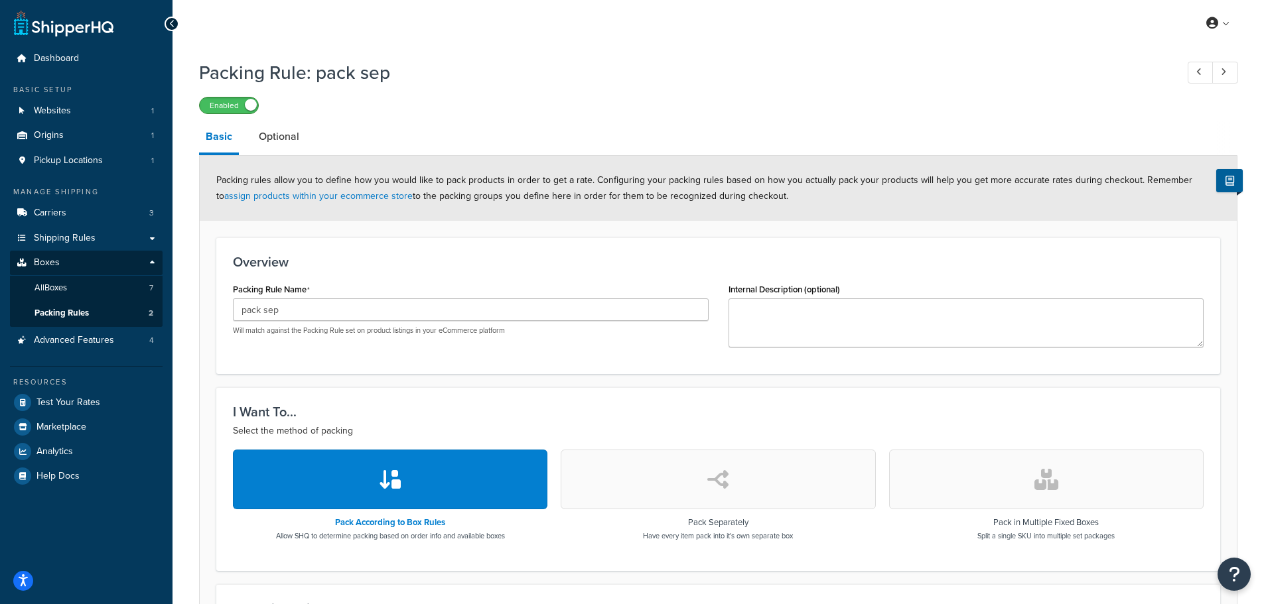
click at [249, 105] on span at bounding box center [251, 105] width 12 height 12
click at [69, 311] on span "Packing Rules" at bounding box center [61, 313] width 54 height 11
click at [766, 77] on h1 "Packing Rule: pack sep" at bounding box center [681, 73] width 964 height 26
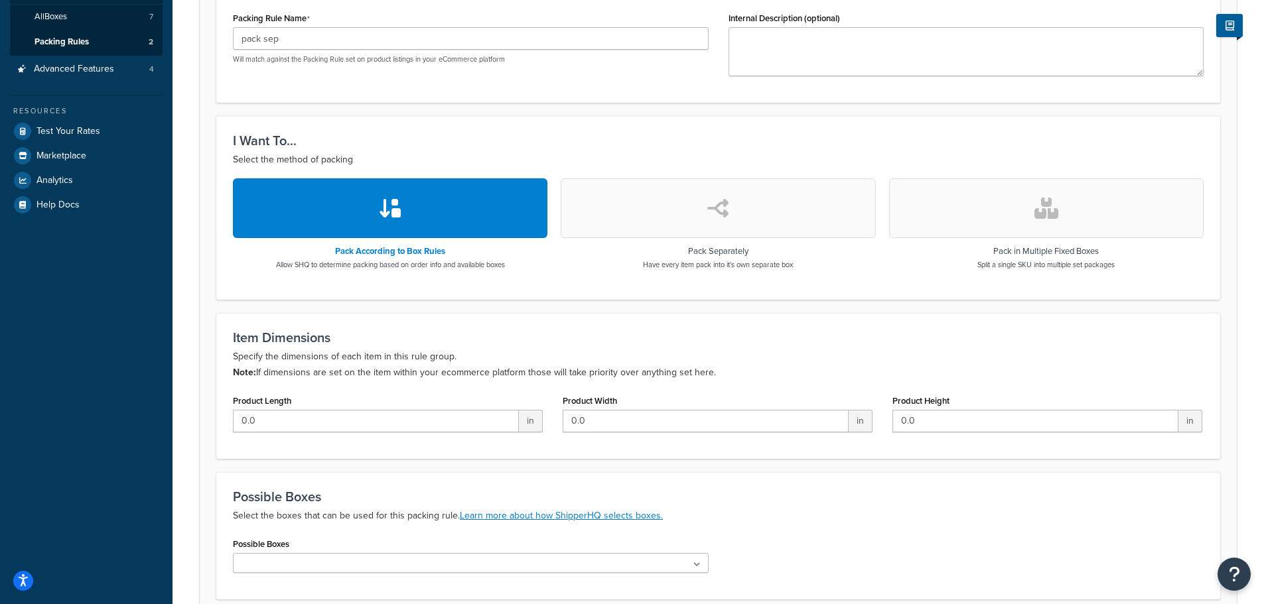
scroll to position [388, 0]
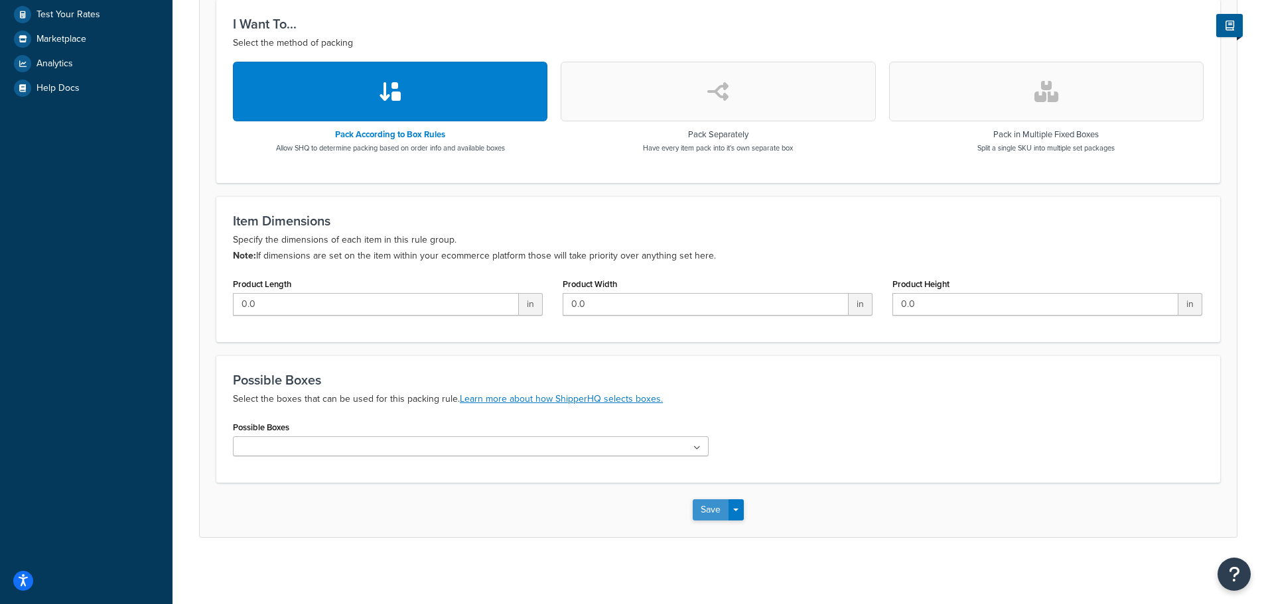
click at [707, 505] on button "Save" at bounding box center [711, 510] width 36 height 21
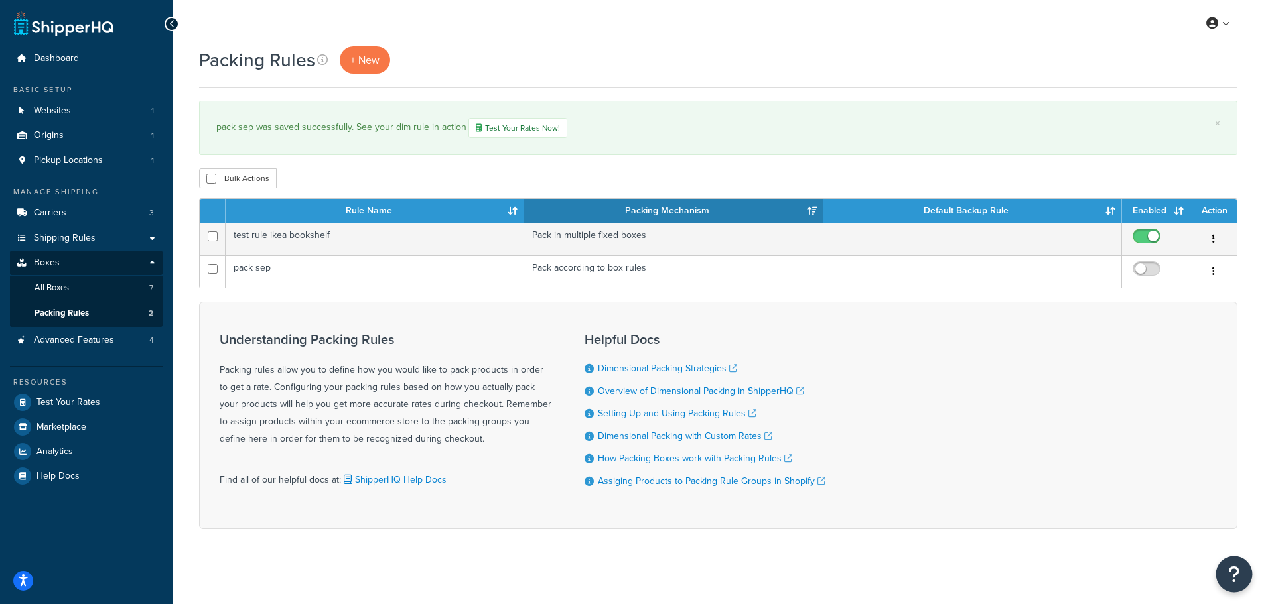
click at [1228, 571] on icon "Open Resource Center" at bounding box center [1234, 574] width 13 height 19
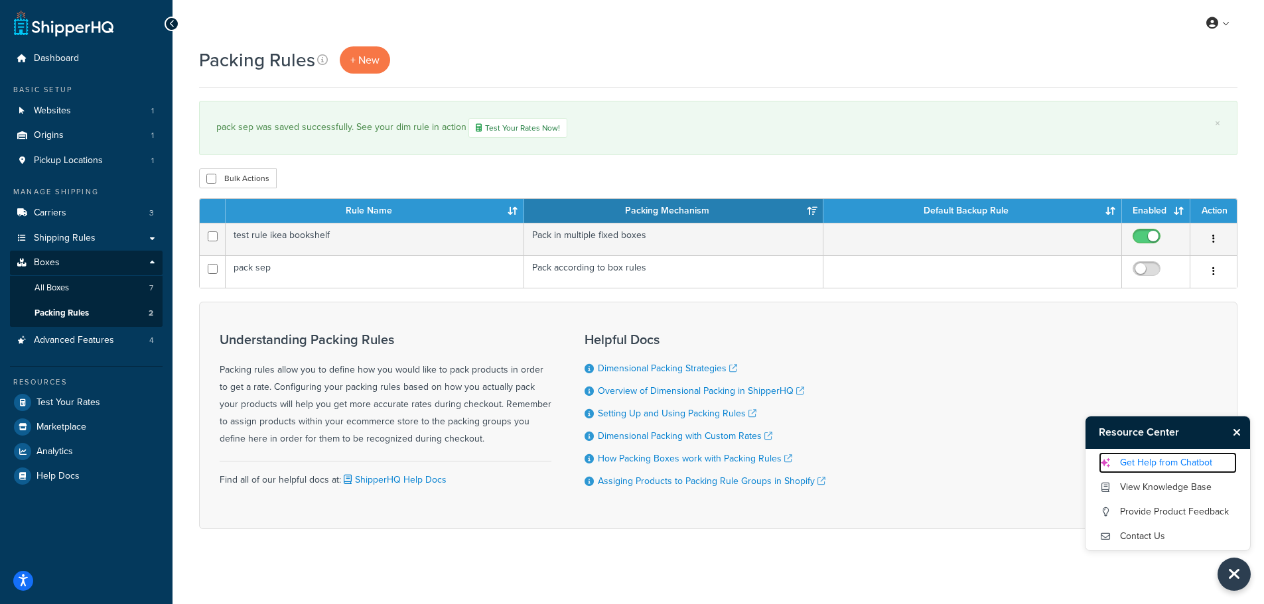
click at [1162, 462] on link "Get Help from Chatbot" at bounding box center [1168, 462] width 138 height 21
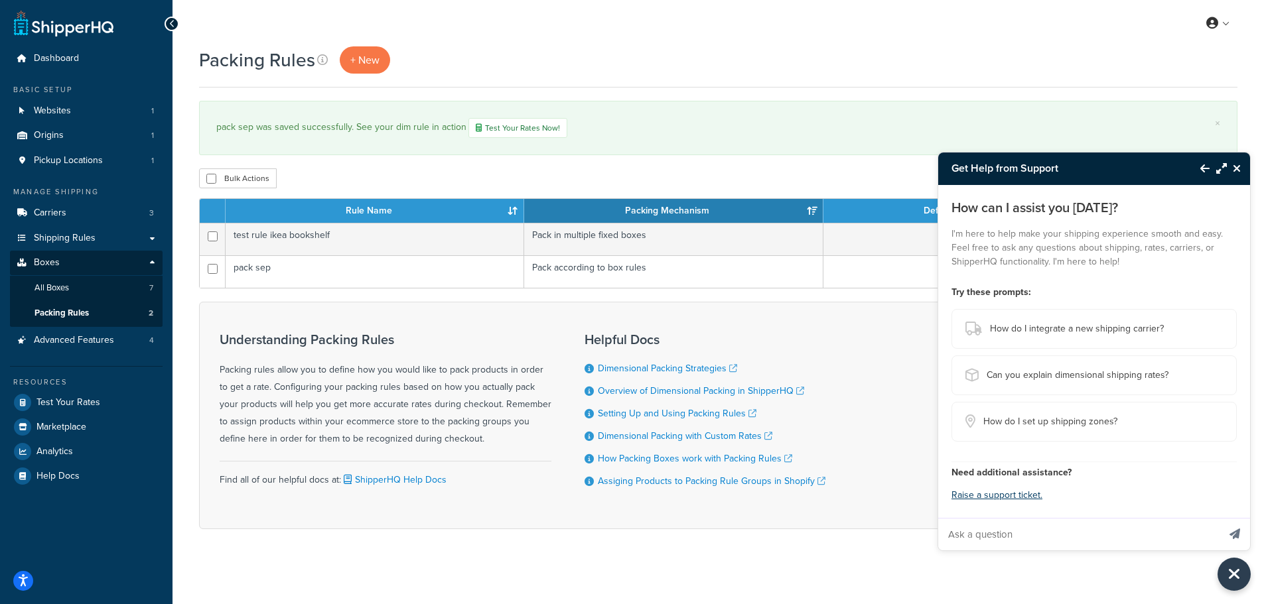
click at [996, 530] on input "Ask a question" at bounding box center [1078, 535] width 280 height 32
type input "Rates are showing when tested but aren't appearing in Shopify Plus store."
click at [1219, 518] on button "Send message" at bounding box center [1234, 534] width 31 height 33
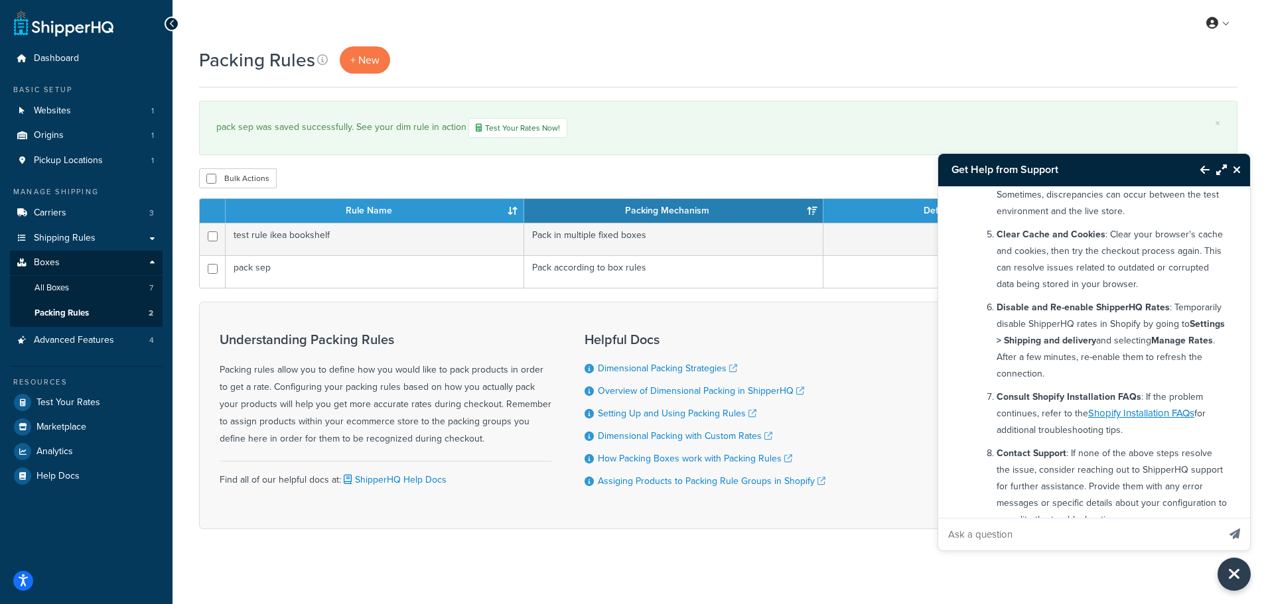
scroll to position [453, 0]
